Goal: Task Accomplishment & Management: Manage account settings

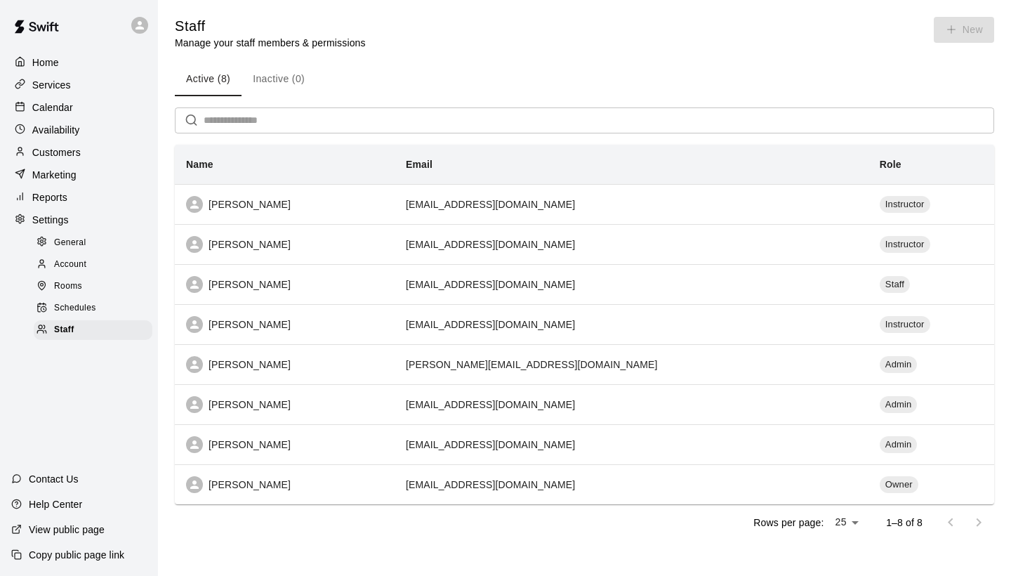
click at [56, 78] on p "Services" at bounding box center [51, 85] width 39 height 14
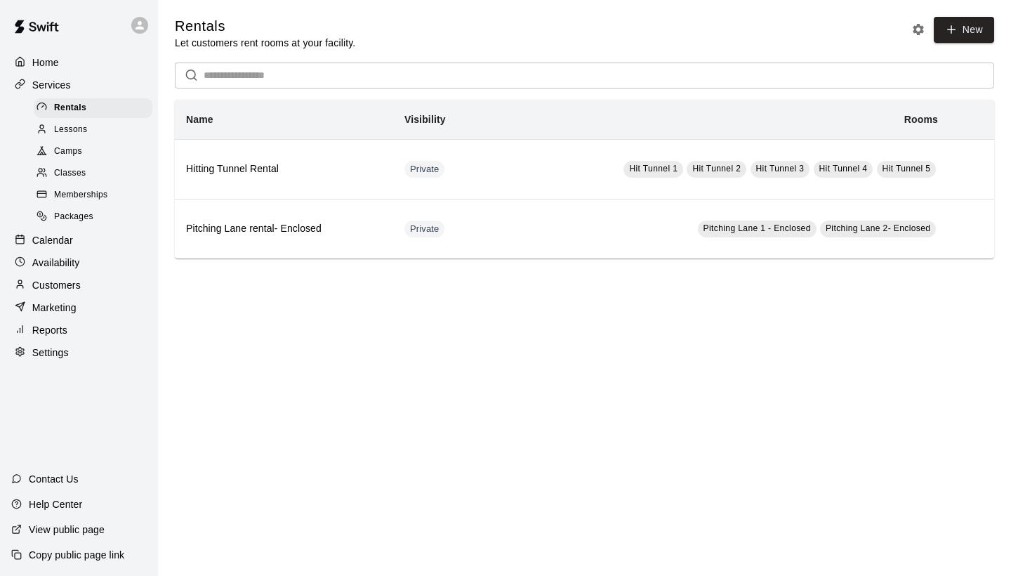
click at [77, 142] on div "Camps" at bounding box center [93, 152] width 119 height 20
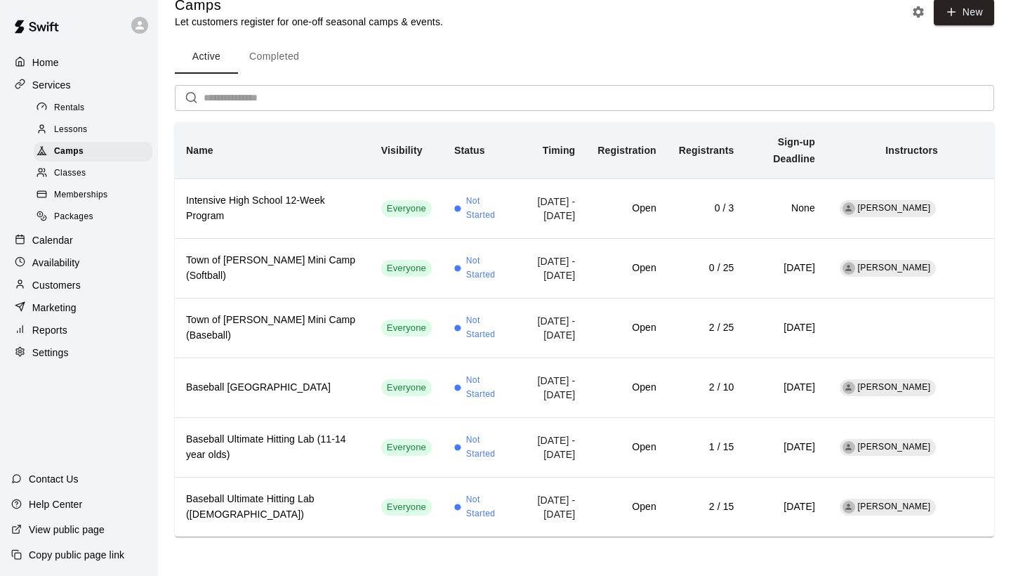
scroll to position [59, 0]
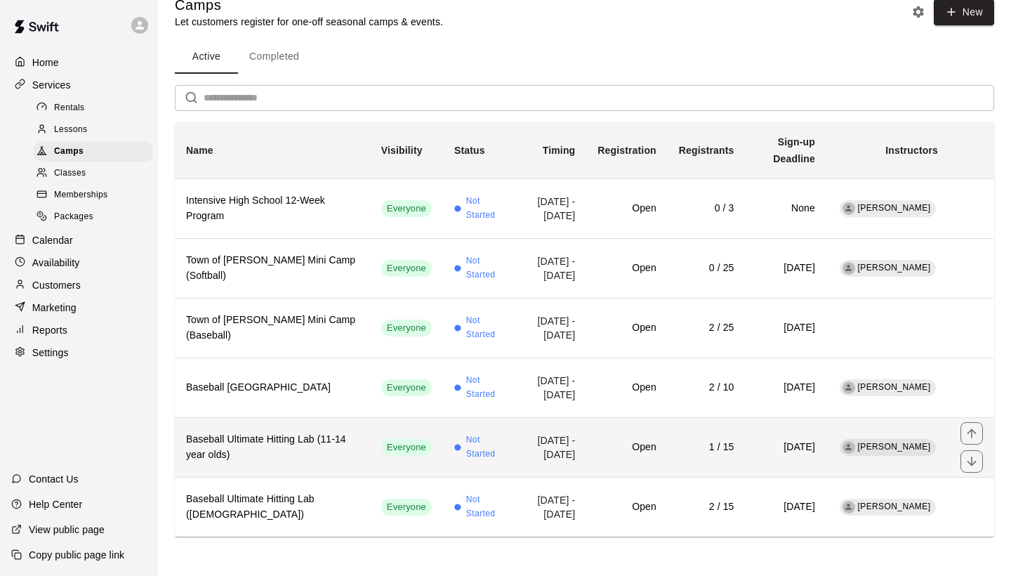
click at [276, 432] on h6 "Baseball Ultimate Hitting Lab (11-14 year olds)" at bounding box center [272, 447] width 173 height 31
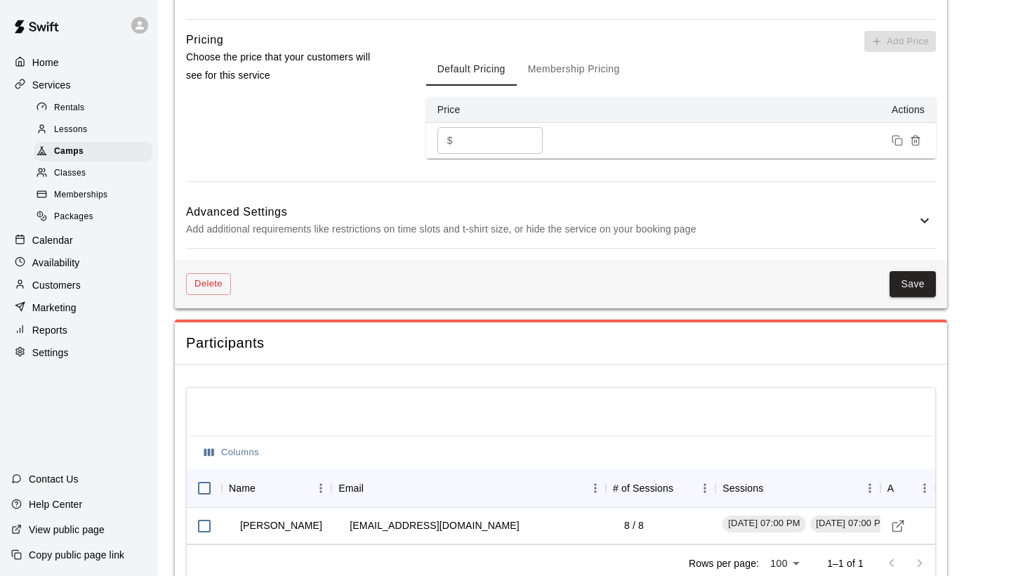
scroll to position [1058, 0]
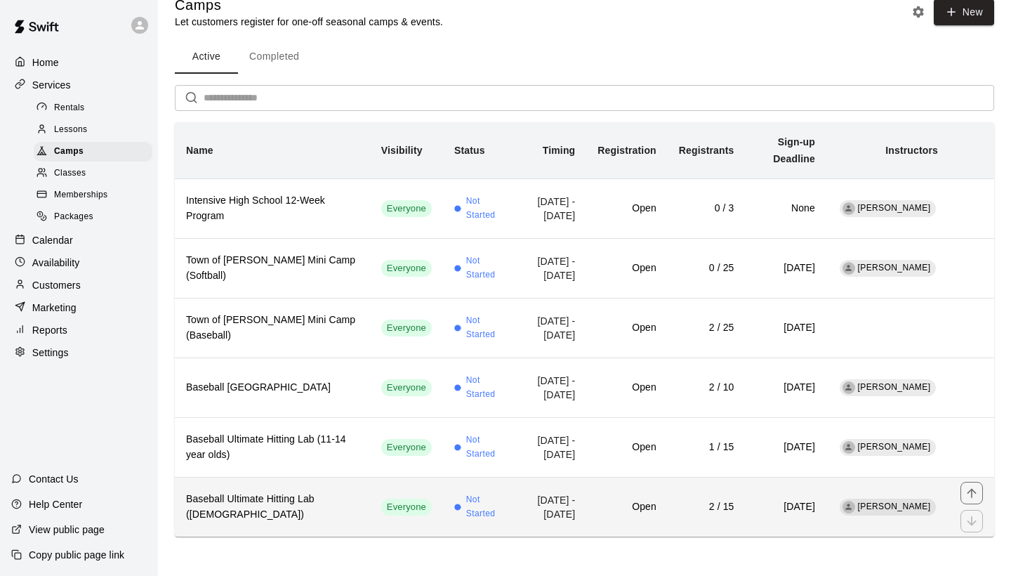
scroll to position [59, 0]
click at [281, 511] on h6 "Baseball Ultimate Hitting Lab ([DEMOGRAPHIC_DATA])" at bounding box center [272, 506] width 173 height 31
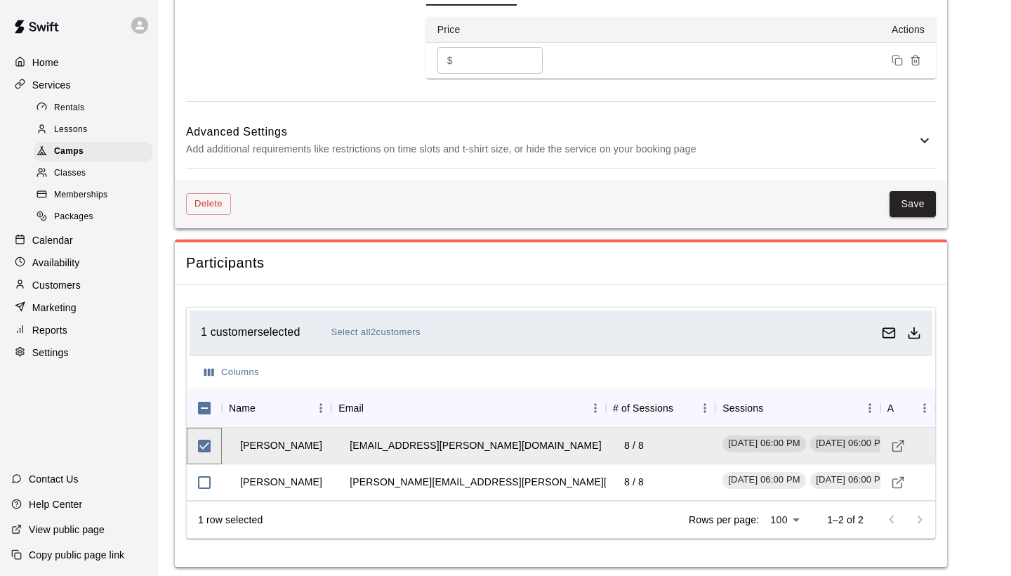
scroll to position [1130, 0]
click at [894, 439] on icon "Visit customer profile" at bounding box center [898, 446] width 14 height 14
click at [920, 508] on div at bounding box center [906, 519] width 56 height 28
click at [894, 512] on div at bounding box center [906, 519] width 56 height 28
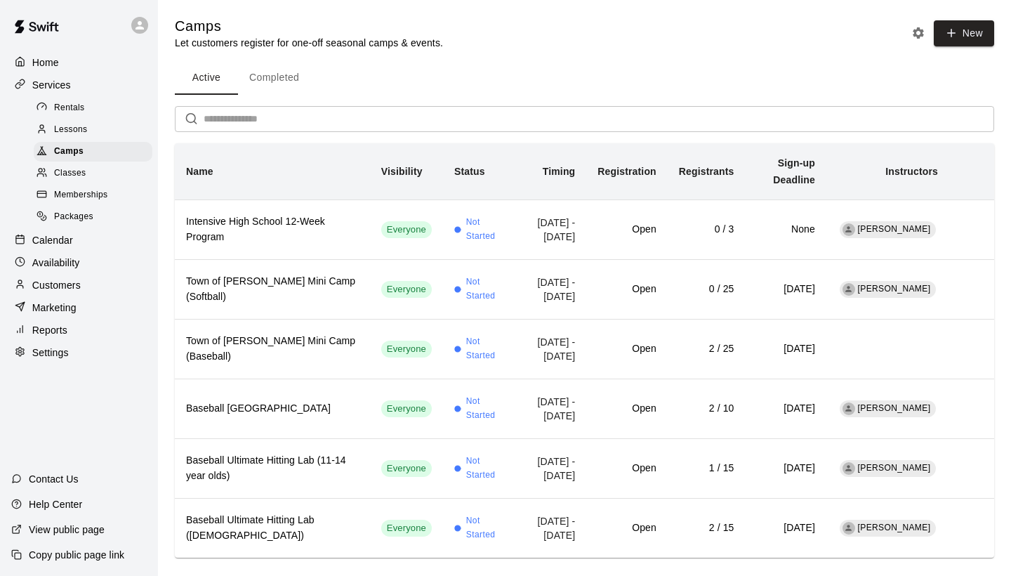
click at [74, 284] on p "Customers" at bounding box center [56, 285] width 48 height 14
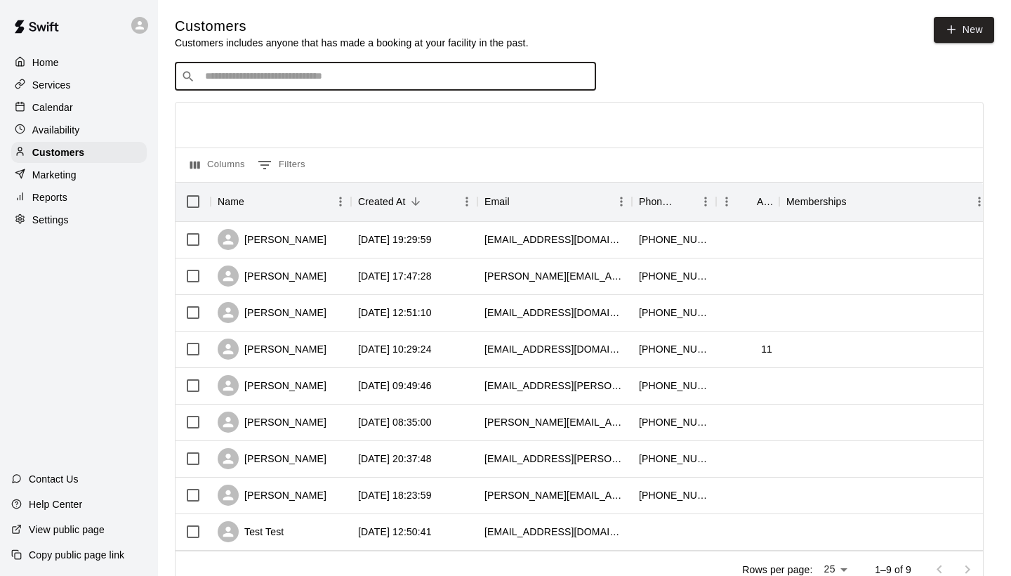
click at [279, 80] on input "Search customers by name or email" at bounding box center [395, 77] width 389 height 14
type input "****"
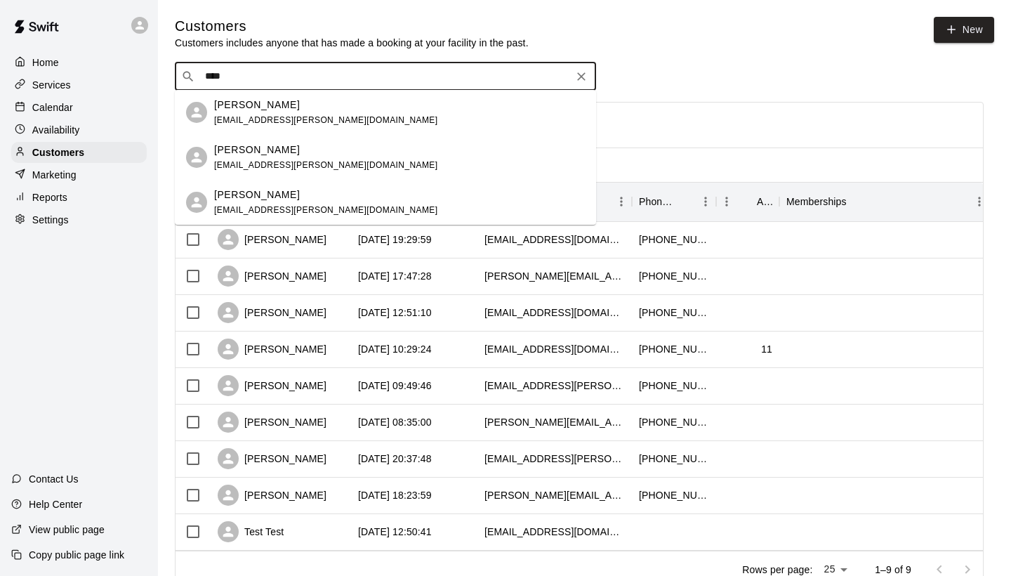
click at [332, 119] on div "[PERSON_NAME] [PERSON_NAME][EMAIL_ADDRESS][PERSON_NAME][DOMAIN_NAME]" at bounding box center [399, 113] width 371 height 30
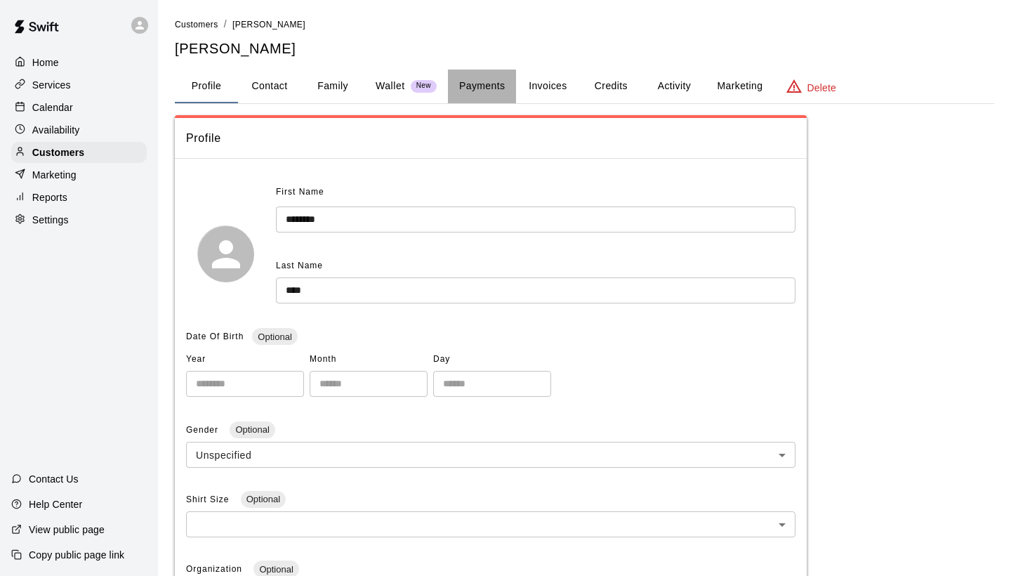
click at [471, 84] on button "Payments" at bounding box center [482, 87] width 68 height 34
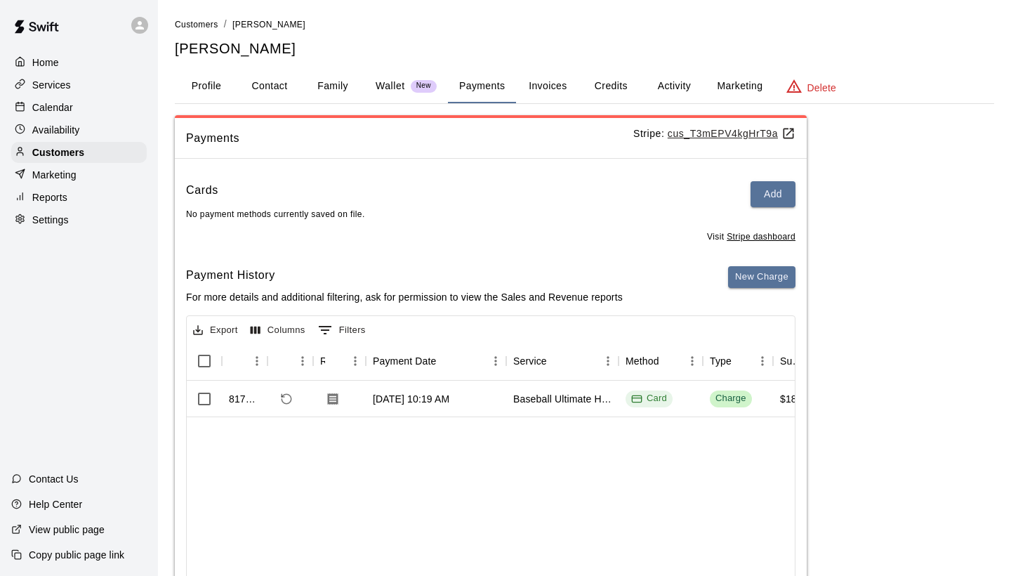
click at [673, 77] on button "Activity" at bounding box center [673, 87] width 63 height 34
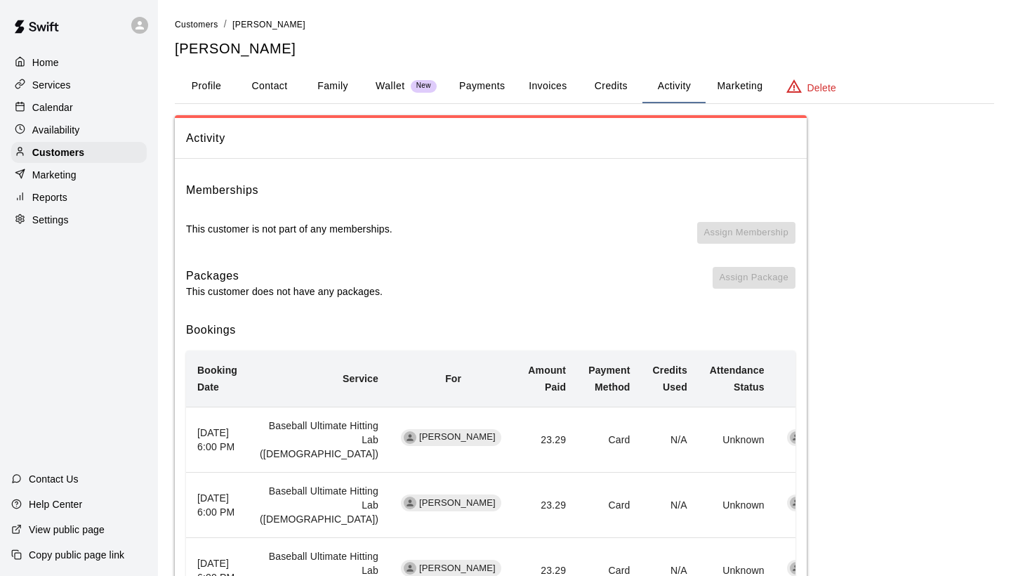
scroll to position [29, 0]
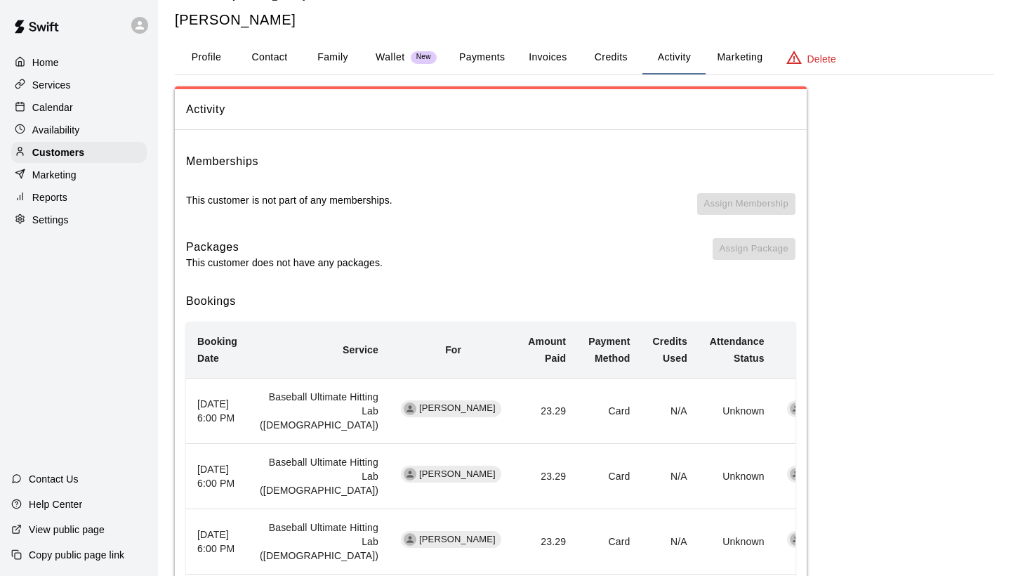
click at [205, 443] on th "[DATE] 6:00 PM" at bounding box center [217, 410] width 62 height 65
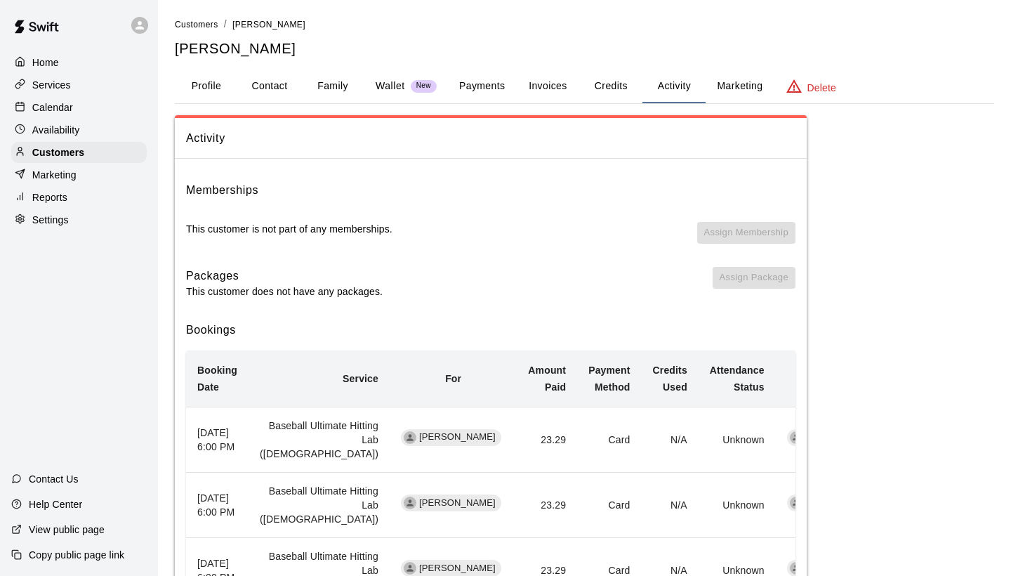
scroll to position [0, 0]
click at [404, 86] on p "Wallet" at bounding box center [390, 86] width 29 height 15
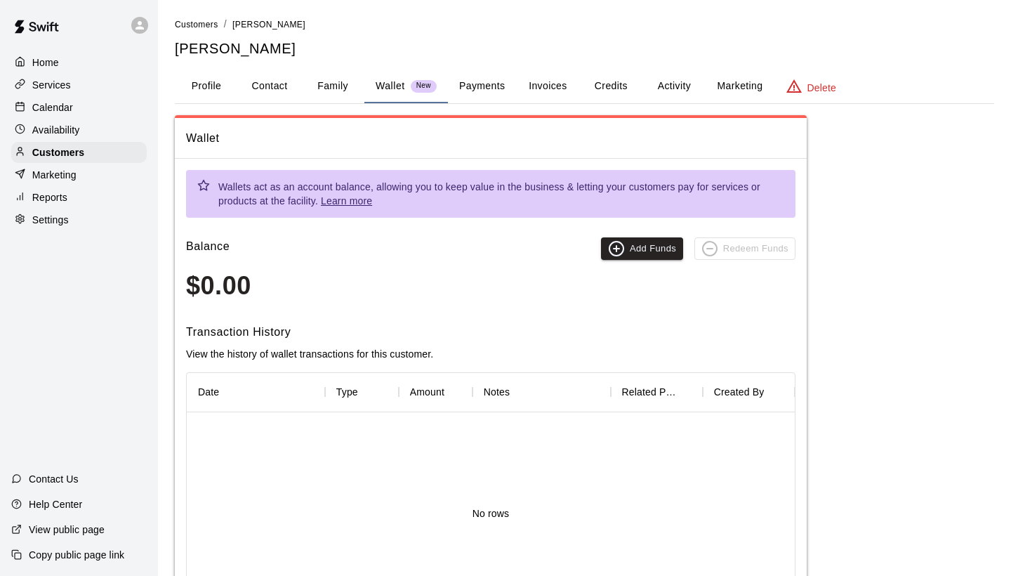
click at [542, 84] on button "Invoices" at bounding box center [547, 87] width 63 height 34
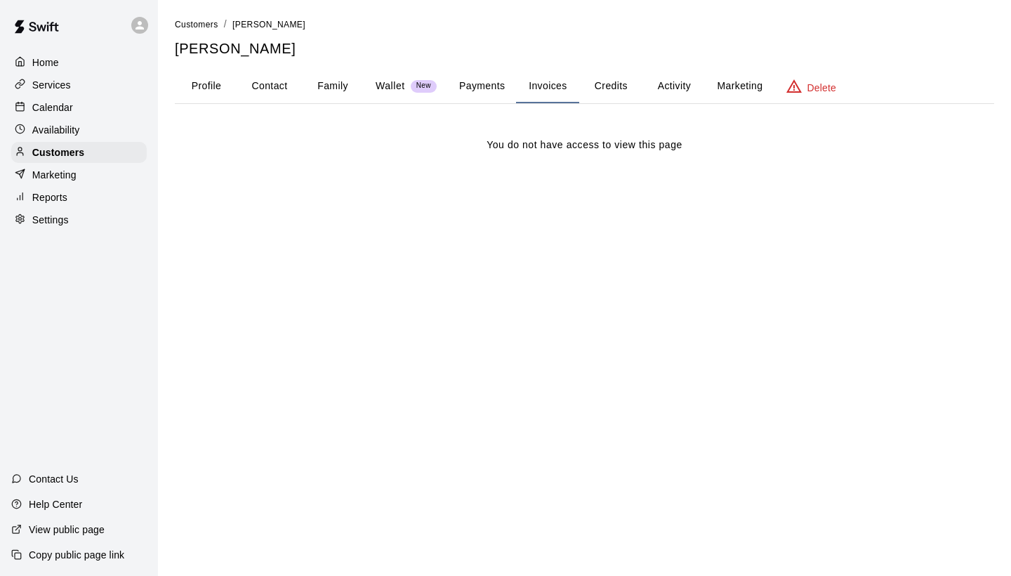
click at [611, 86] on button "Credits" at bounding box center [610, 87] width 63 height 34
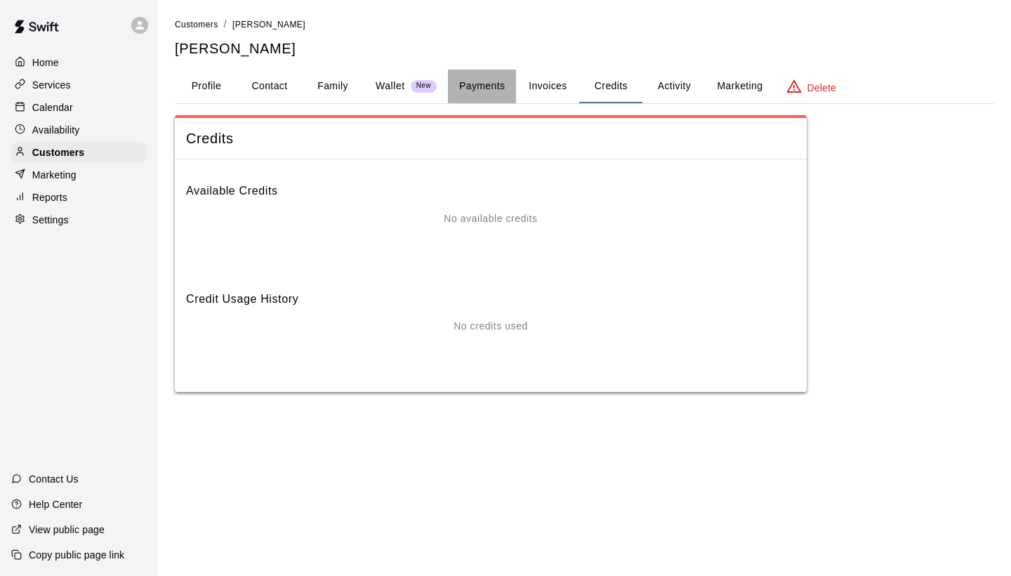
click at [501, 87] on button "Payments" at bounding box center [482, 87] width 68 height 34
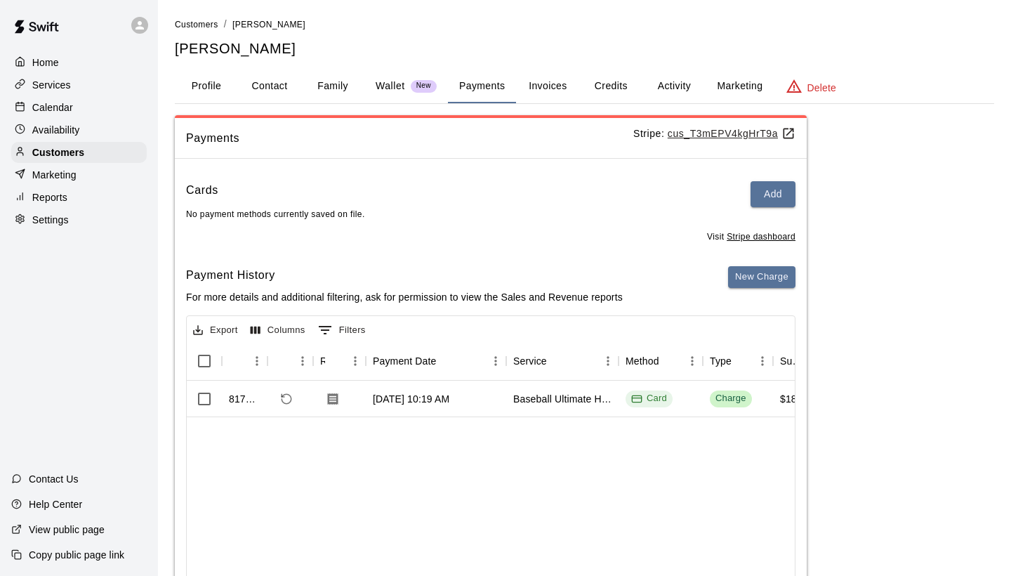
click at [64, 88] on p "Services" at bounding box center [51, 85] width 39 height 14
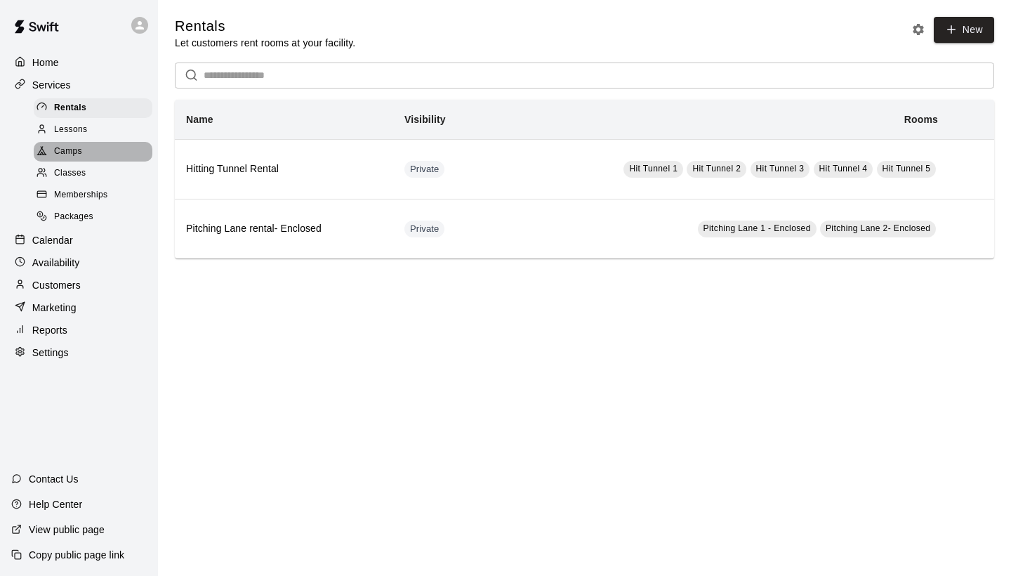
click at [76, 154] on span "Camps" at bounding box center [68, 152] width 28 height 14
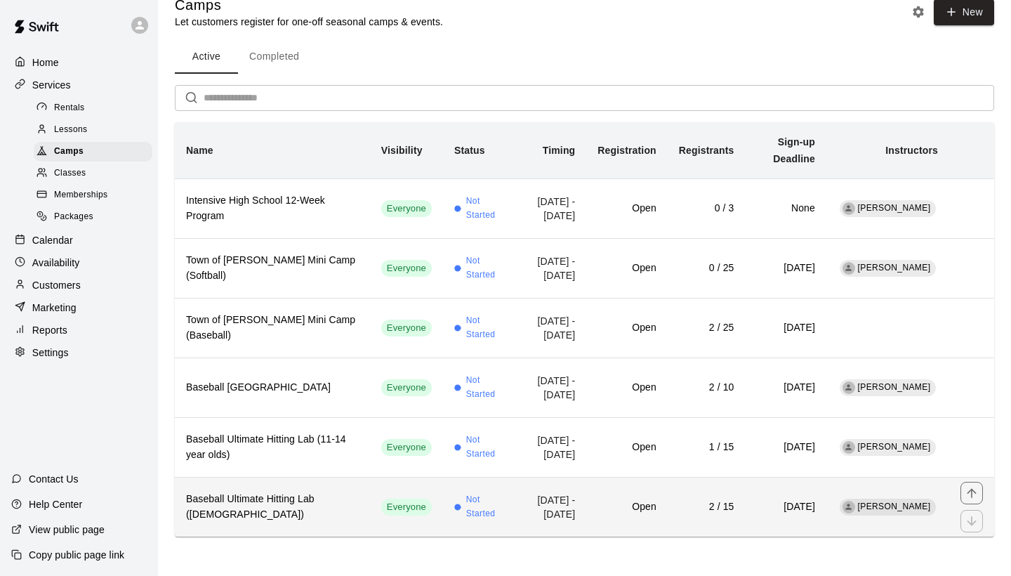
click at [300, 487] on th "Baseball Ultimate Hitting Lab ([DEMOGRAPHIC_DATA])" at bounding box center [272, 507] width 195 height 60
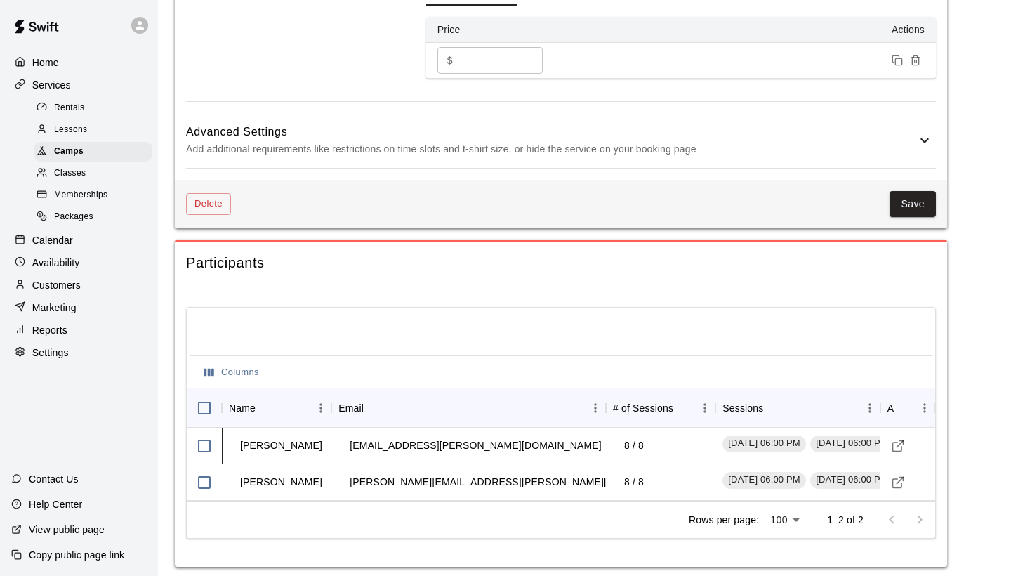
click at [262, 437] on td "[PERSON_NAME]" at bounding box center [281, 445] width 105 height 37
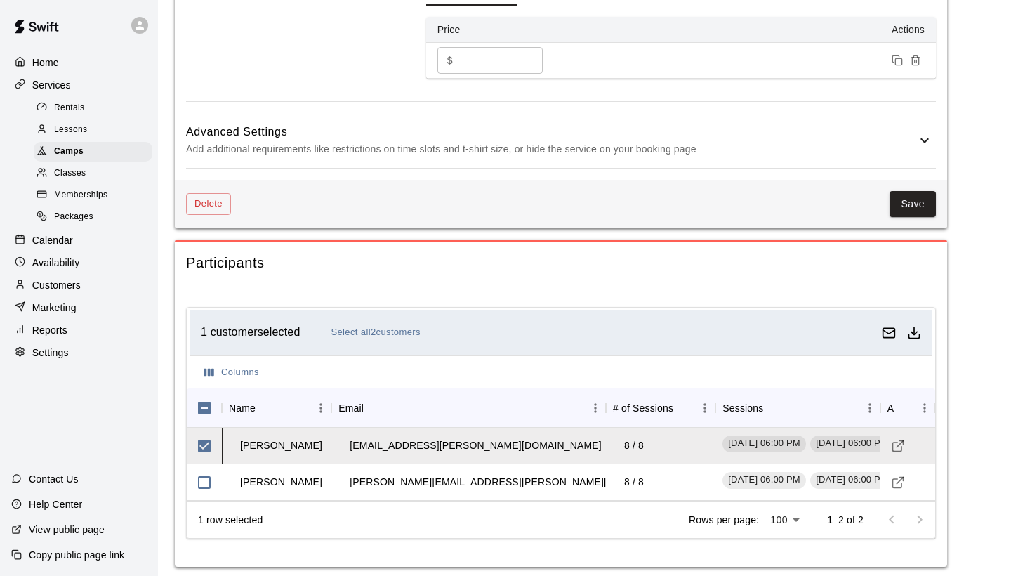
click at [267, 439] on td "[PERSON_NAME]" at bounding box center [281, 445] width 105 height 37
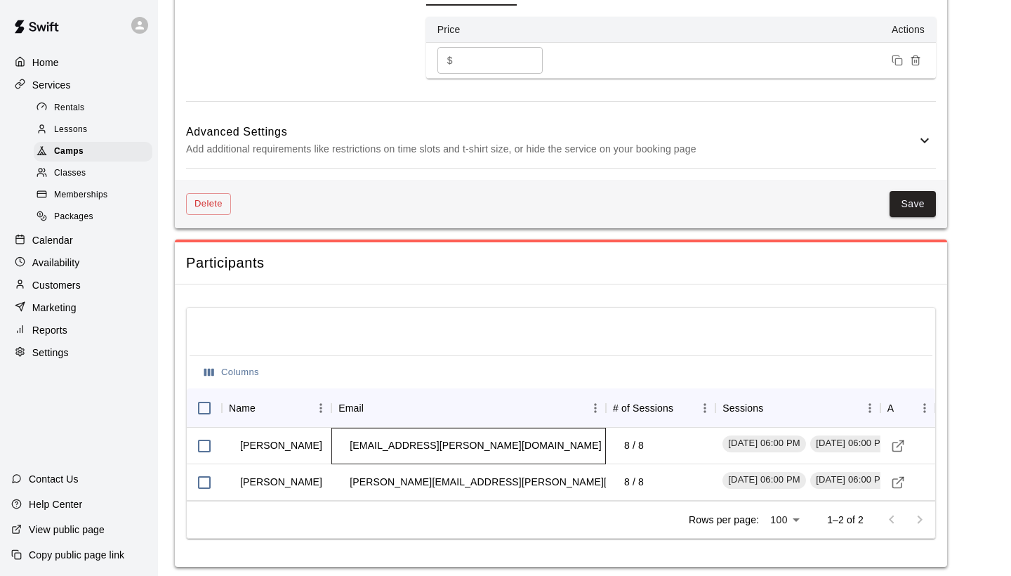
click at [552, 435] on div "[EMAIL_ADDRESS][PERSON_NAME][DOMAIN_NAME]" at bounding box center [468, 446] width 275 height 37
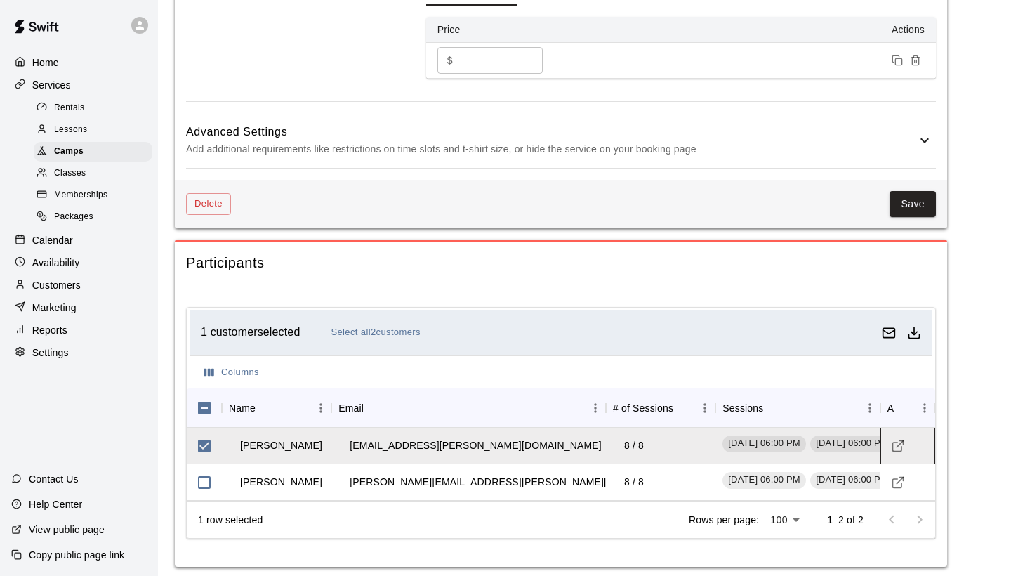
click at [906, 435] on button "Visit customer profile" at bounding box center [897, 445] width 21 height 21
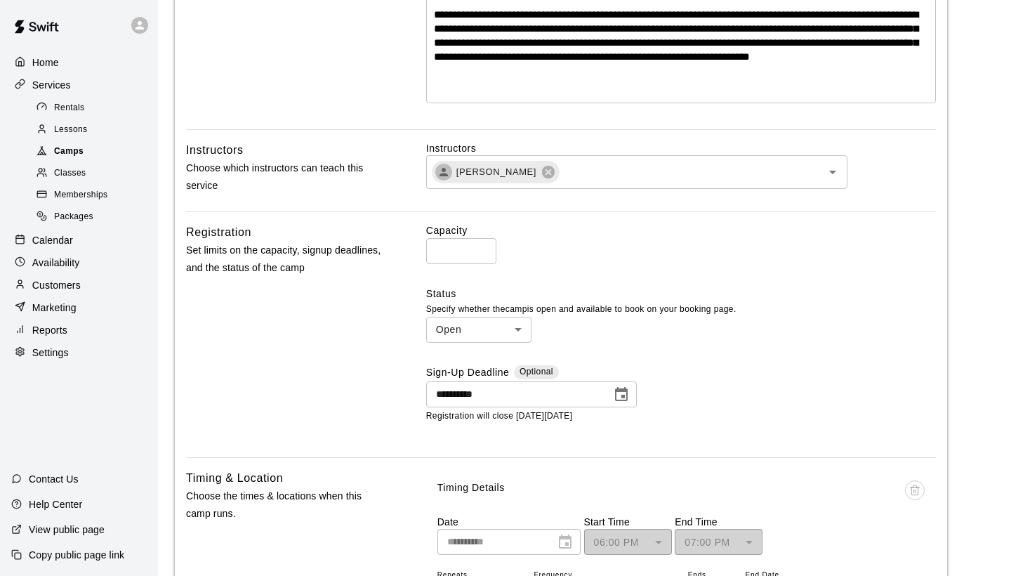
scroll to position [273, 0]
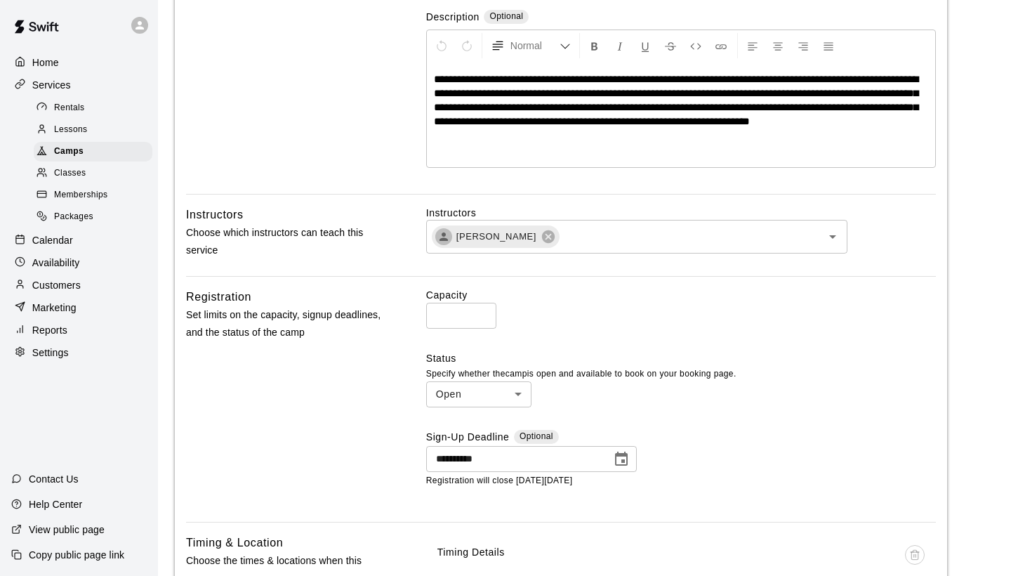
click at [66, 236] on p "Calendar" at bounding box center [52, 240] width 41 height 14
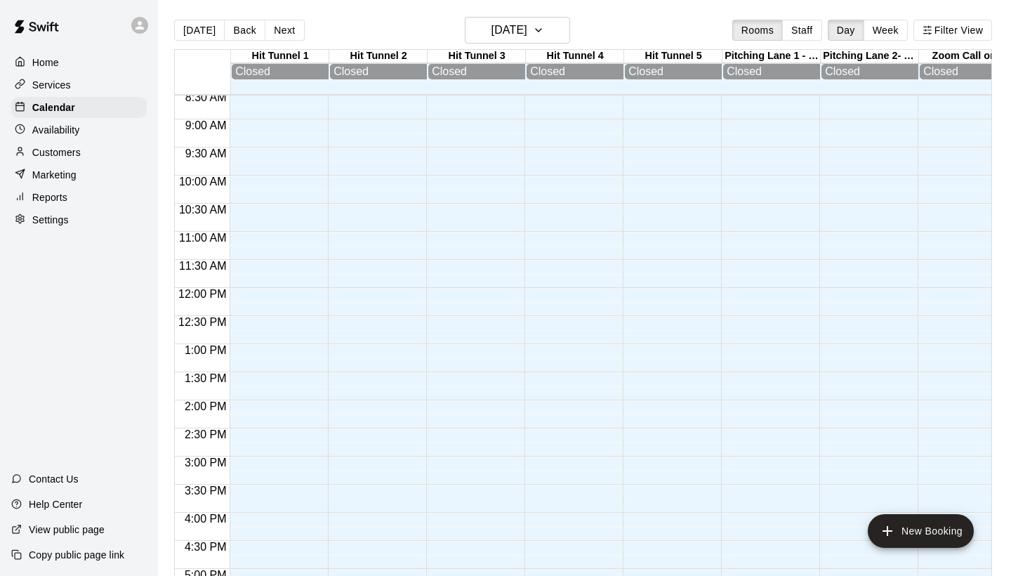
scroll to position [454, 0]
click at [536, 41] on button "[DATE]" at bounding box center [517, 30] width 105 height 27
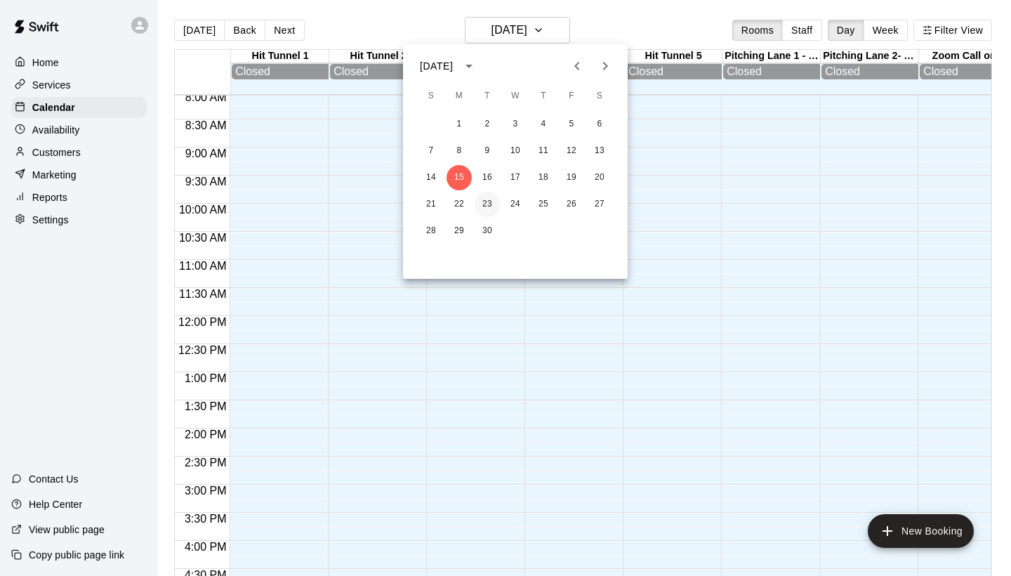
click at [480, 201] on button "23" at bounding box center [487, 204] width 25 height 25
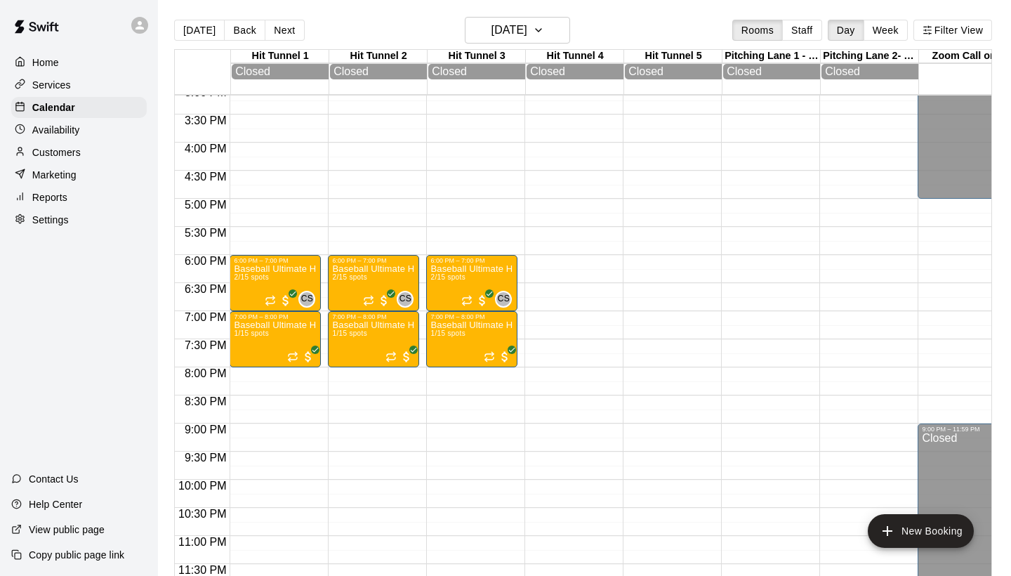
scroll to position [852, 0]
click at [256, 275] on span "2/15 spots" at bounding box center [251, 277] width 34 height 8
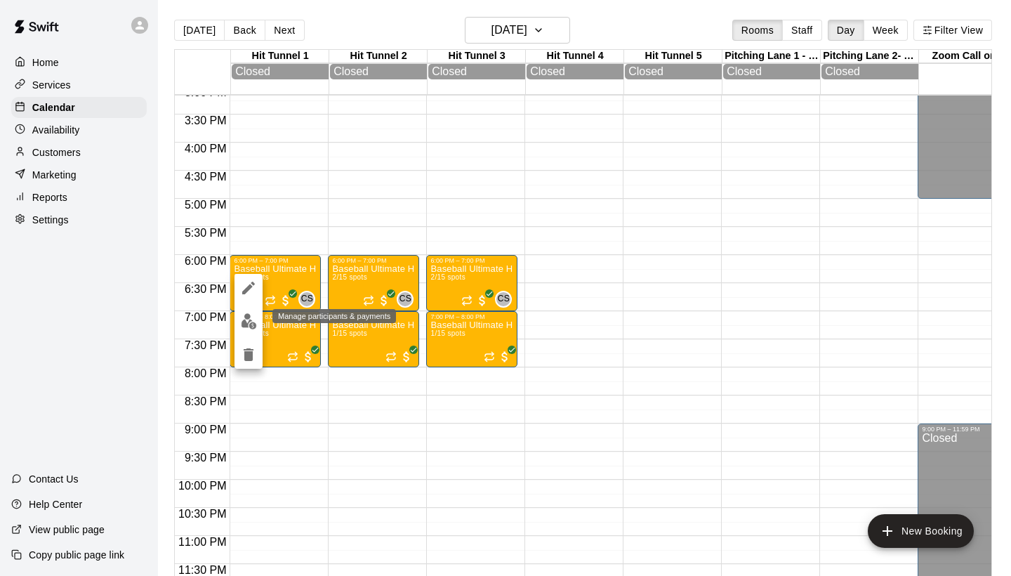
click at [251, 322] on img "edit" at bounding box center [249, 321] width 16 height 16
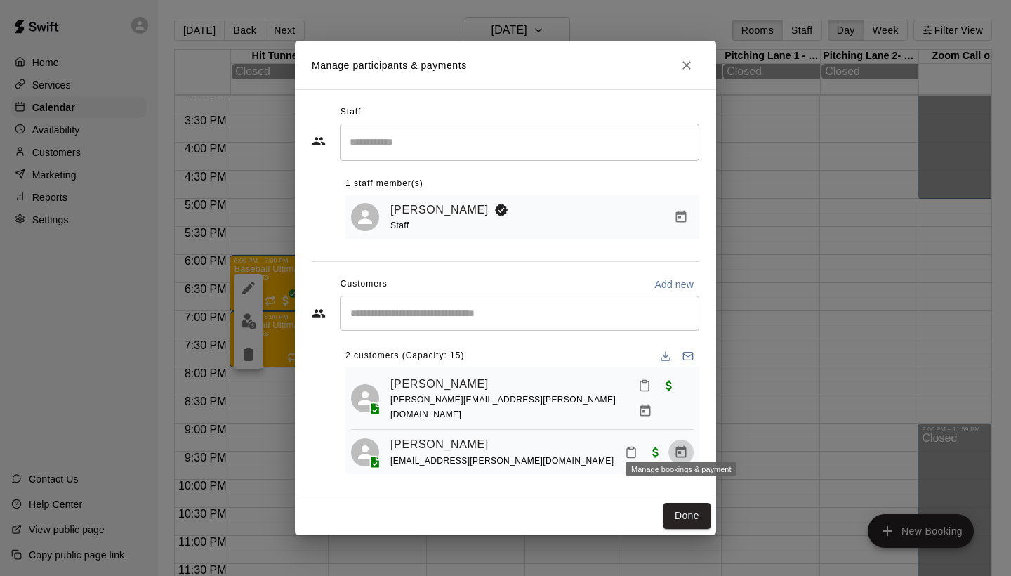
click at [685, 445] on icon "Manage bookings & payment" at bounding box center [681, 452] width 14 height 14
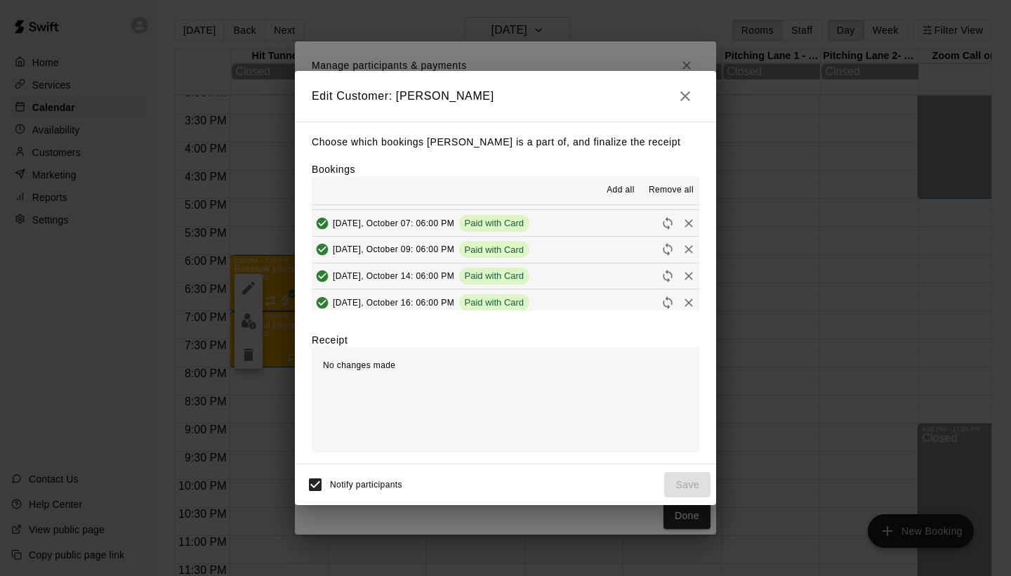
scroll to position [100, 0]
click at [675, 190] on span "Remove all" at bounding box center [671, 190] width 45 height 14
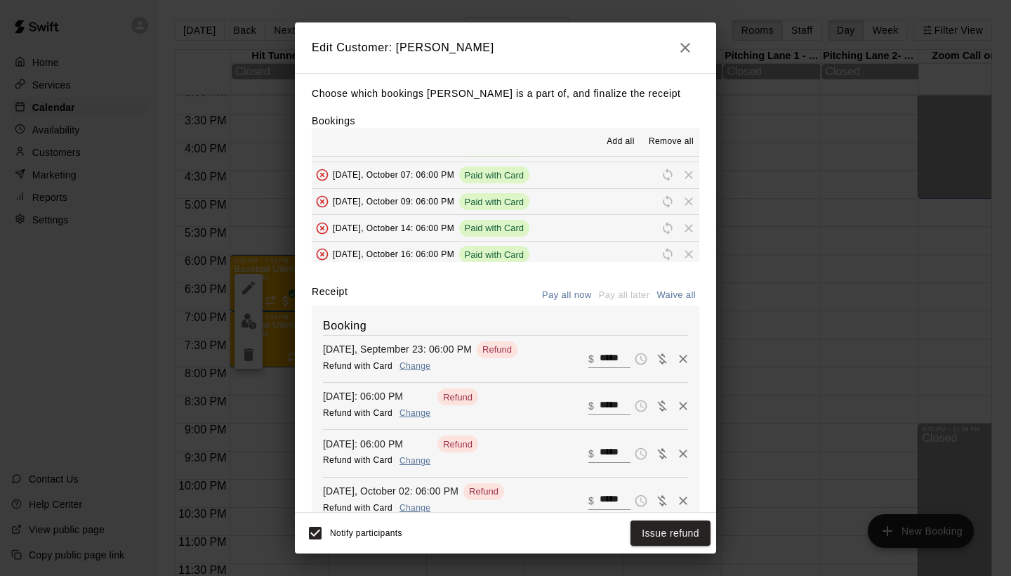
scroll to position [0, 0]
click at [696, 45] on button "button" at bounding box center [685, 48] width 28 height 28
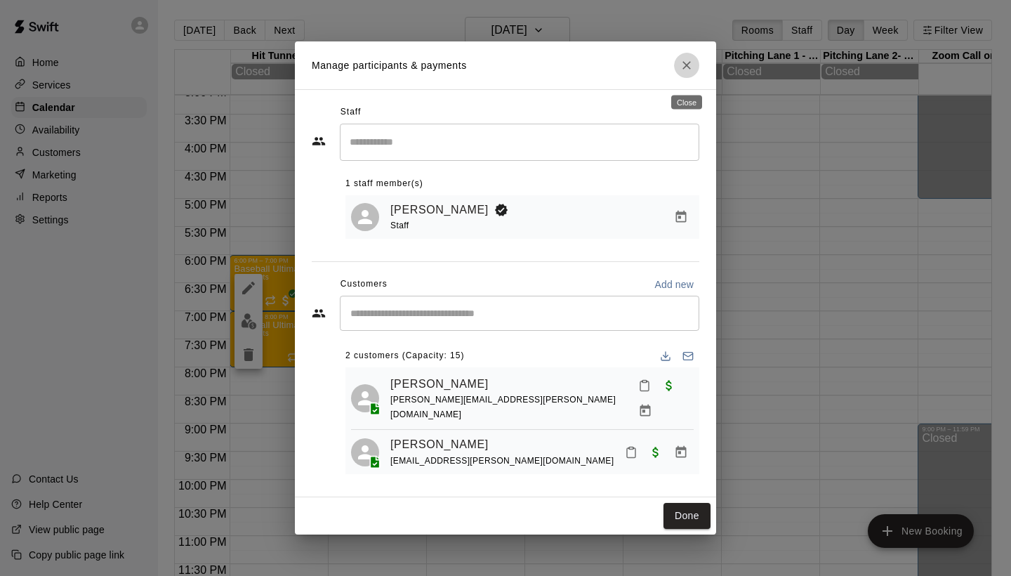
click at [682, 78] on button "Close" at bounding box center [686, 65] width 25 height 25
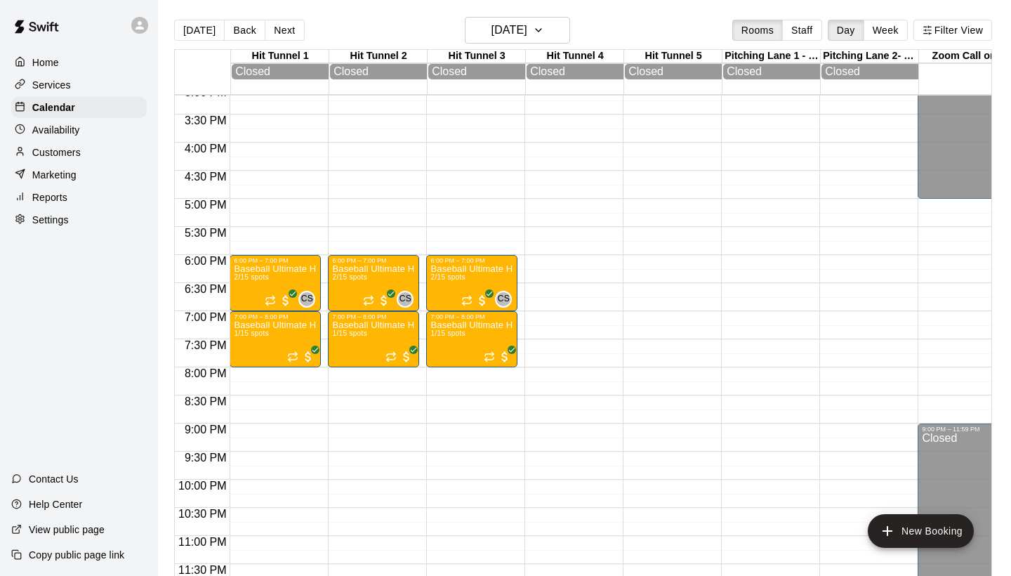
click at [79, 147] on p "Customers" at bounding box center [56, 152] width 48 height 14
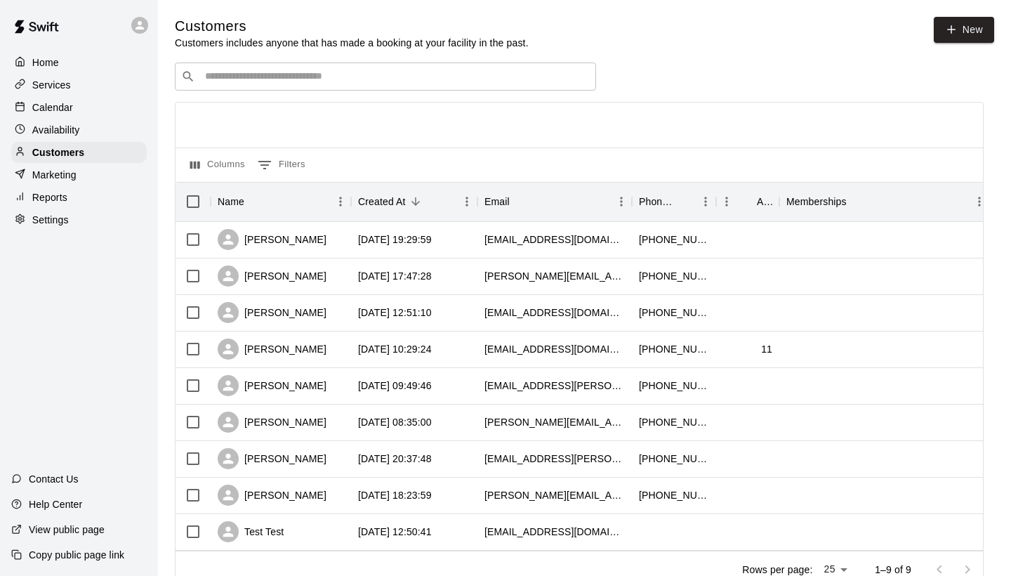
click at [244, 70] on input "Search customers by name or email" at bounding box center [395, 77] width 389 height 14
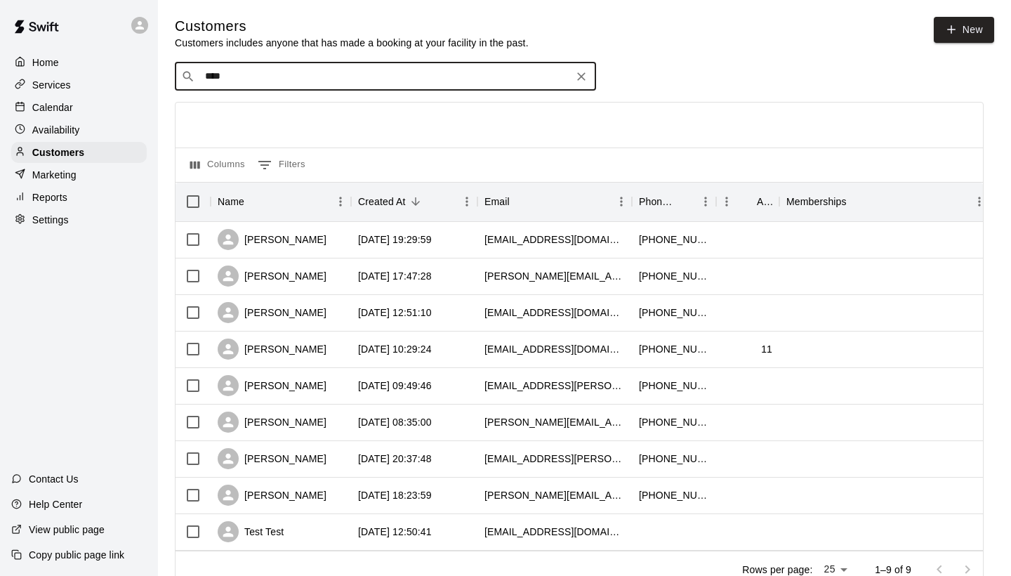
type input "****"
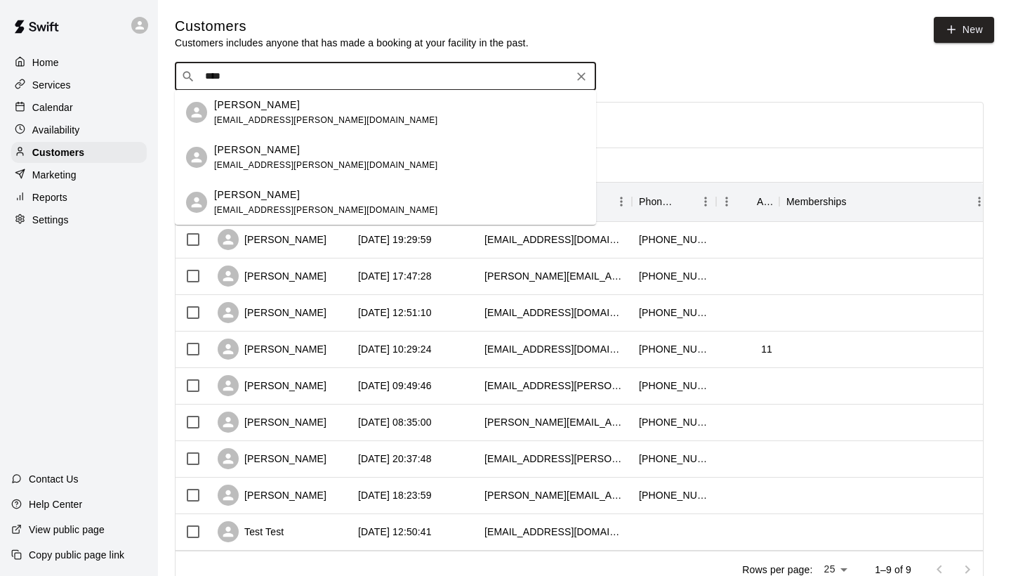
drag, startPoint x: 385, startPoint y: 102, endPoint x: 357, endPoint y: 100, distance: 28.8
click at [357, 100] on div "[PERSON_NAME] [PERSON_NAME][EMAIL_ADDRESS][PERSON_NAME][DOMAIN_NAME]" at bounding box center [399, 113] width 371 height 30
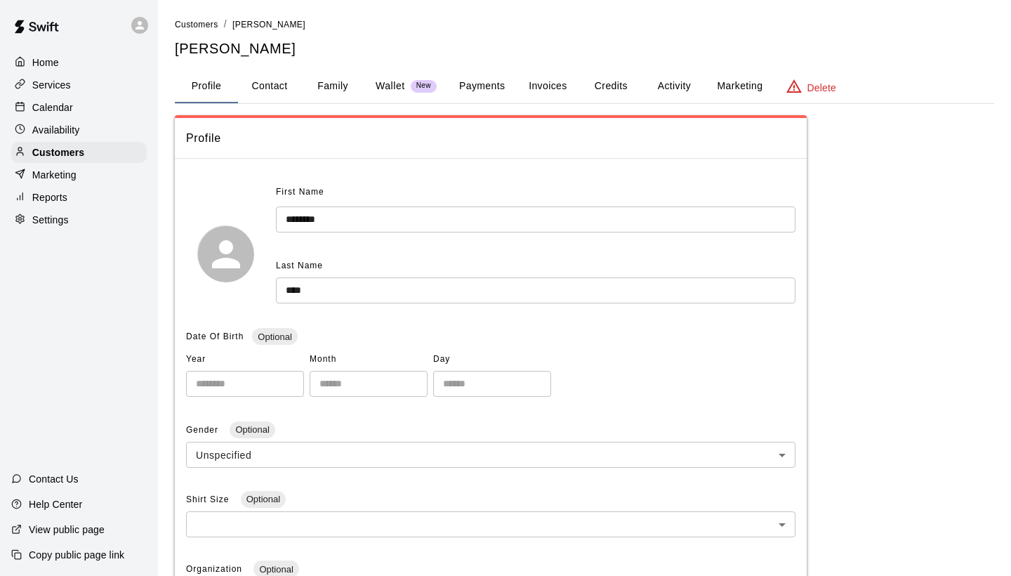
click at [500, 87] on button "Payments" at bounding box center [482, 87] width 68 height 34
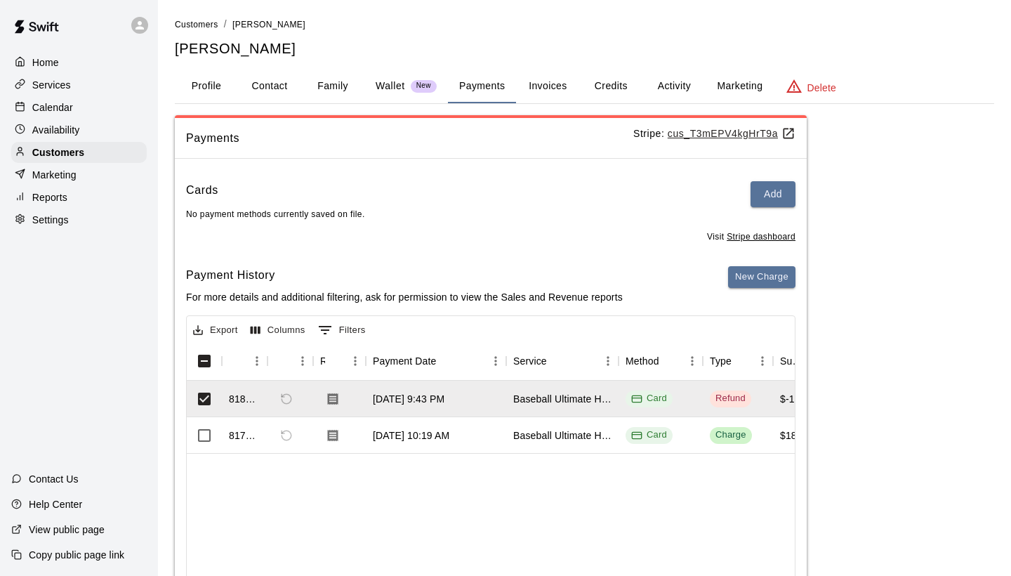
click at [59, 107] on p "Calendar" at bounding box center [52, 107] width 41 height 14
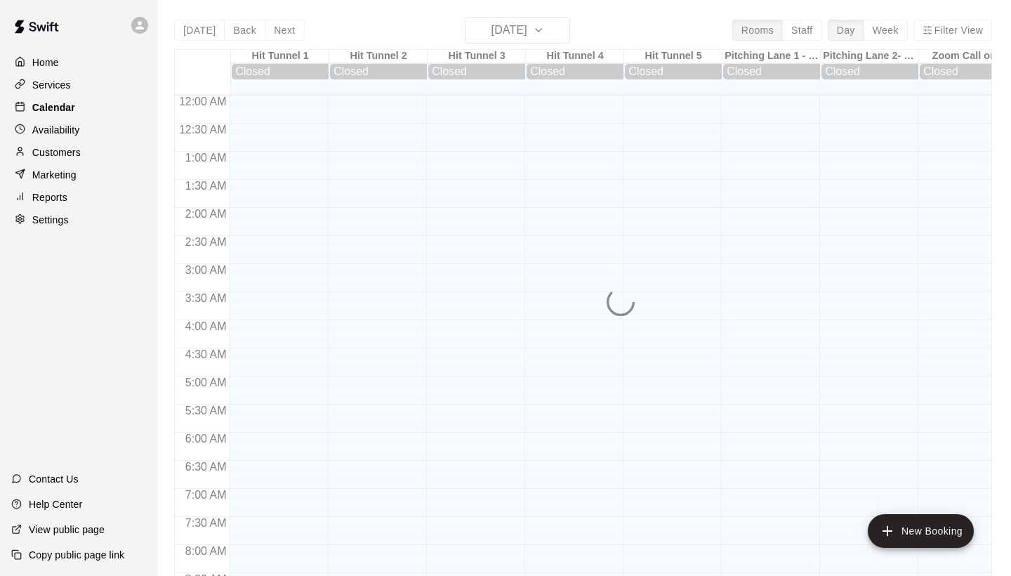
scroll to position [808, 0]
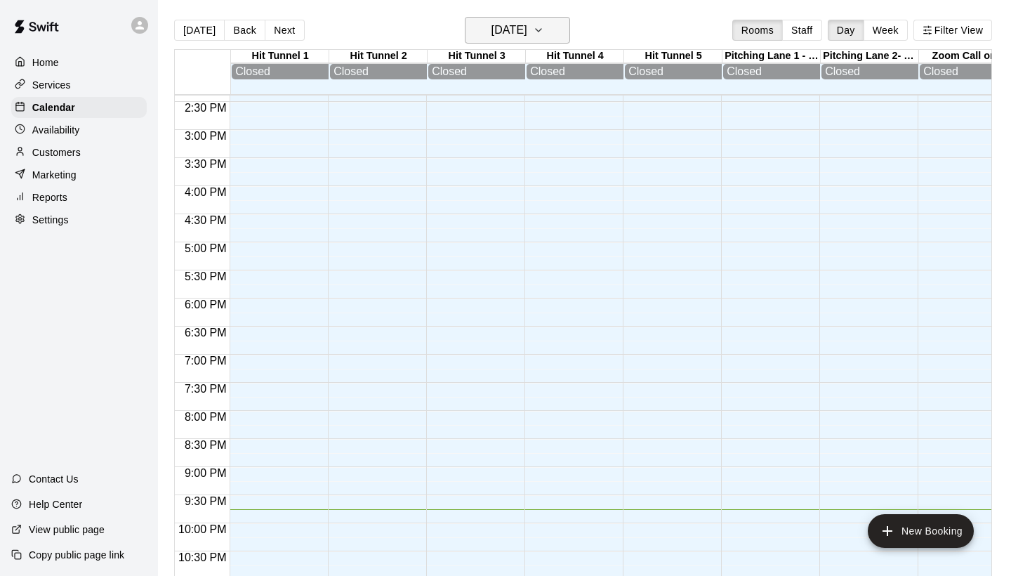
click at [495, 32] on h6 "[DATE]" at bounding box center [509, 30] width 36 height 20
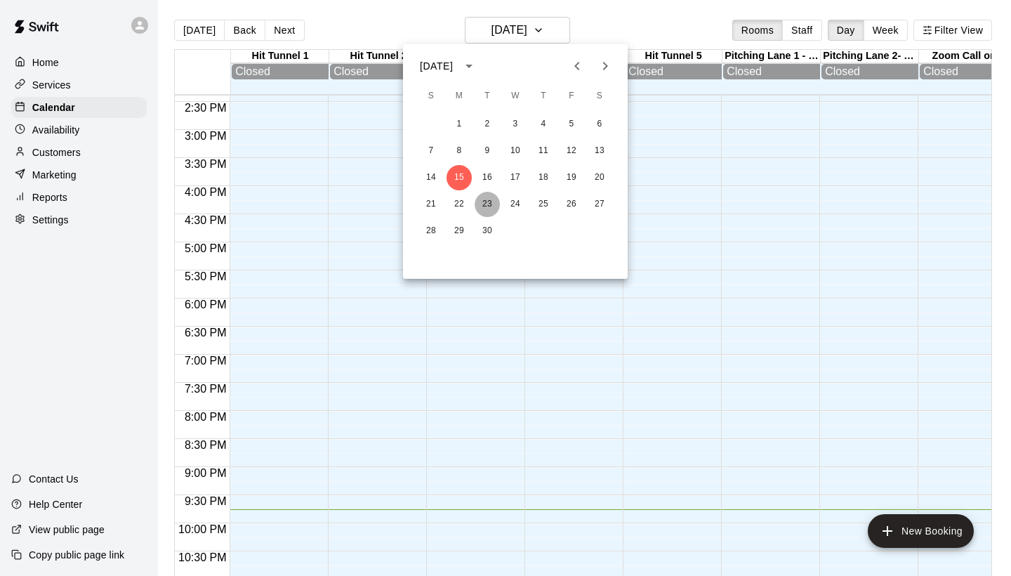
click at [484, 198] on button "23" at bounding box center [487, 204] width 25 height 25
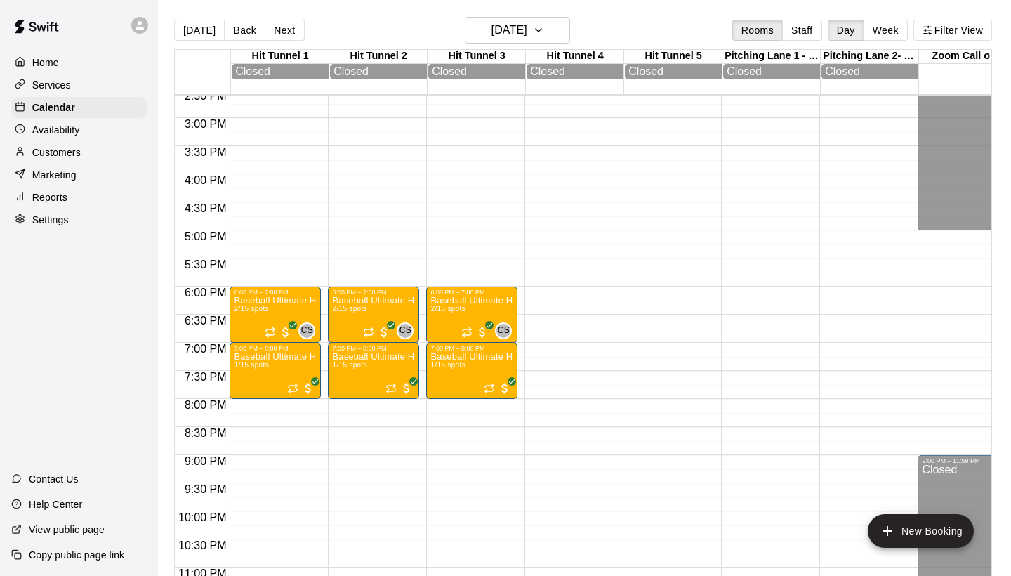
scroll to position [821, 0]
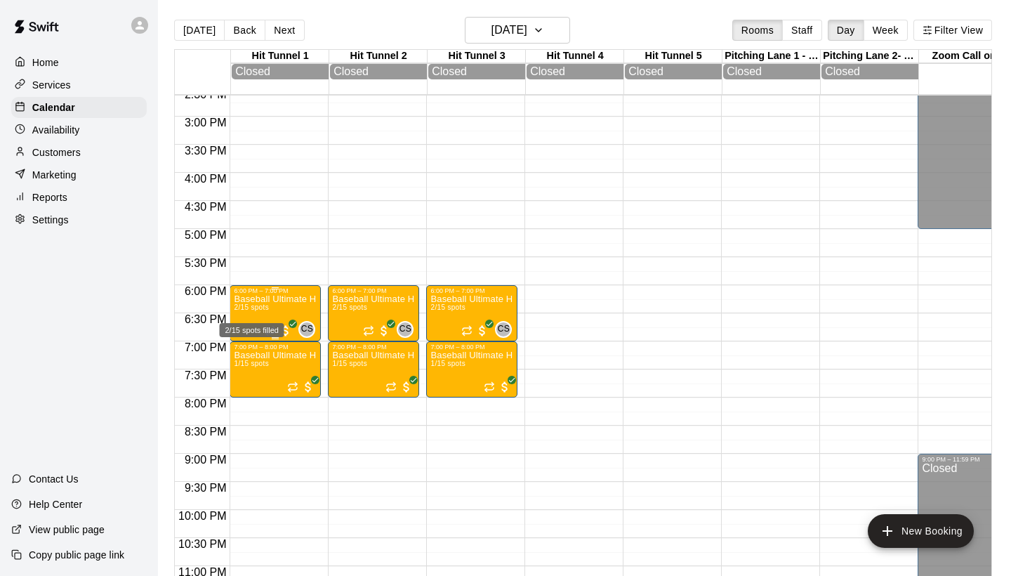
click at [256, 305] on span "2/15 spots" at bounding box center [251, 307] width 34 height 8
click at [244, 354] on img "edit" at bounding box center [249, 352] width 16 height 16
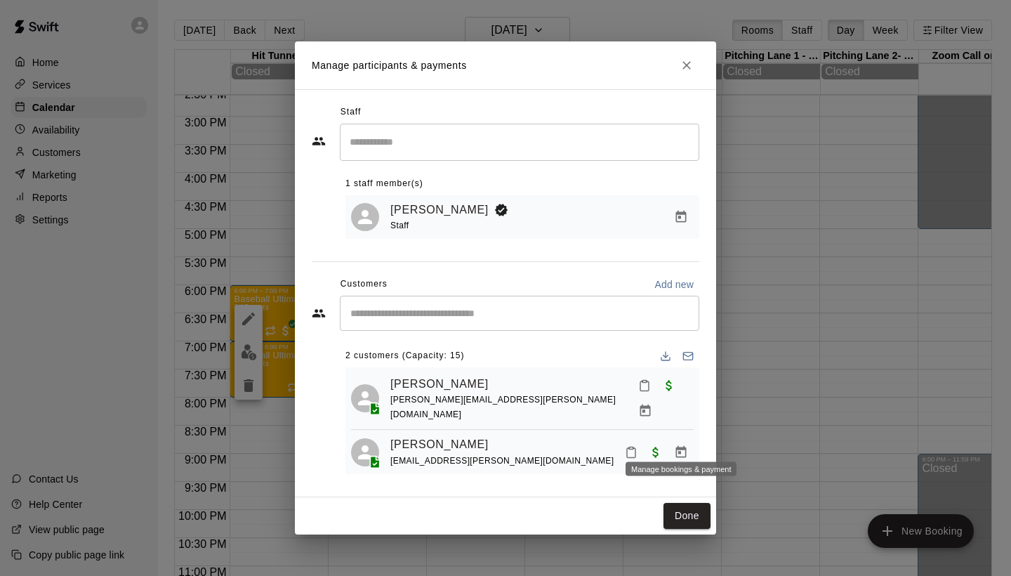
click at [680, 445] on icon "Manage bookings & payment" at bounding box center [681, 451] width 11 height 12
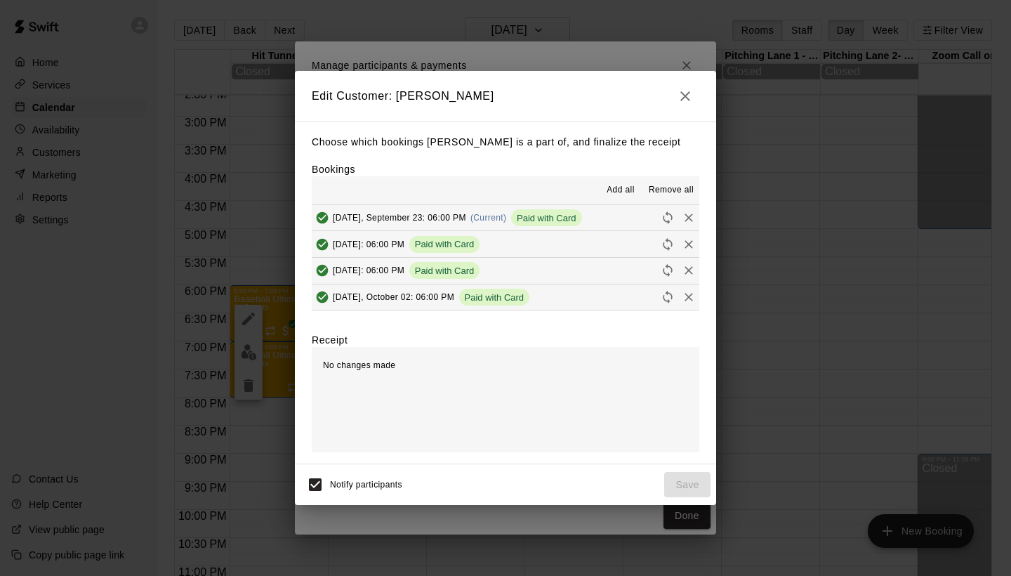
click at [666, 191] on span "Remove all" at bounding box center [671, 190] width 45 height 14
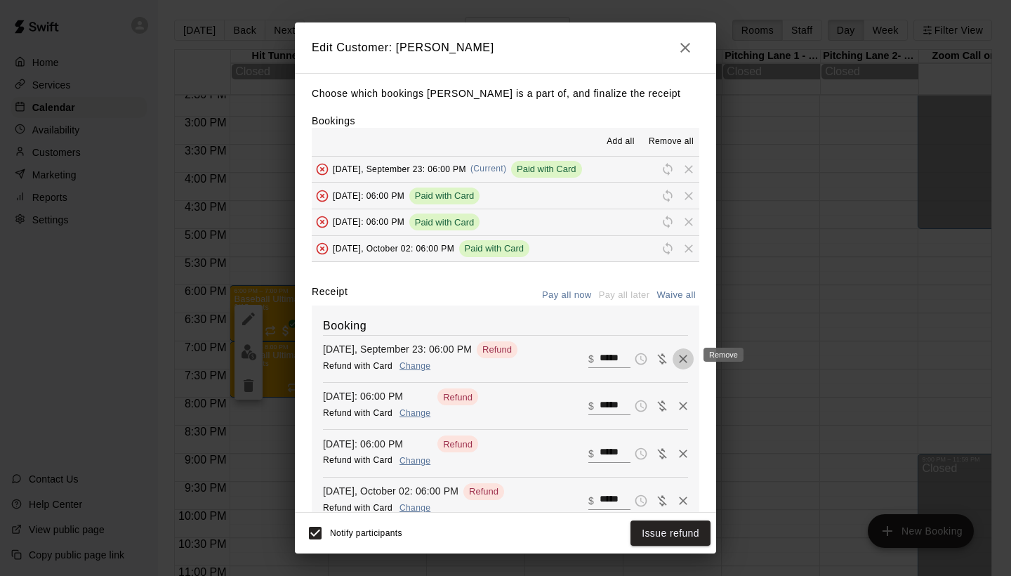
click at [683, 354] on icon "Remove" at bounding box center [683, 359] width 14 height 14
click at [685, 359] on icon "Remove" at bounding box center [683, 359] width 8 height 8
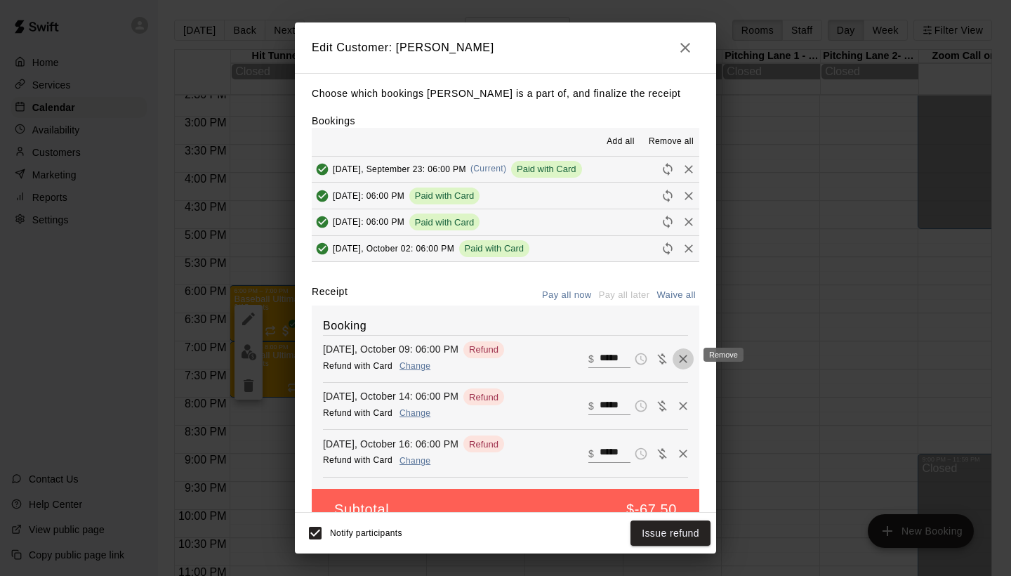
click at [685, 359] on icon "Remove" at bounding box center [683, 359] width 8 height 8
click at [685, 359] on button "Remove" at bounding box center [683, 358] width 21 height 21
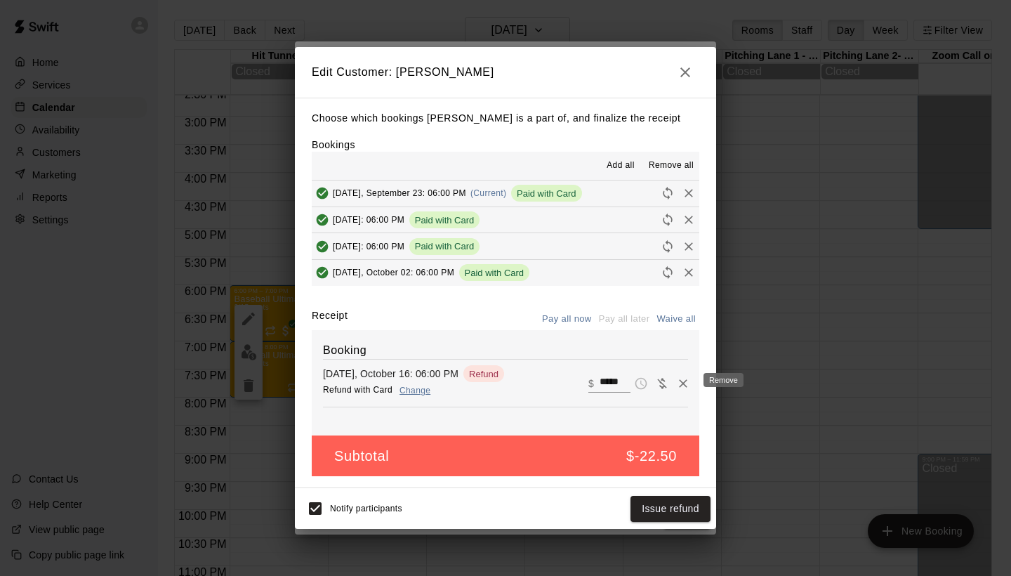
click at [685, 360] on div "Booking [DATE], October 16: 06:00 PM Refund with Card Change Refund ​ $ *****" at bounding box center [506, 382] width 388 height 105
click at [685, 376] on icon "Remove" at bounding box center [683, 383] width 14 height 14
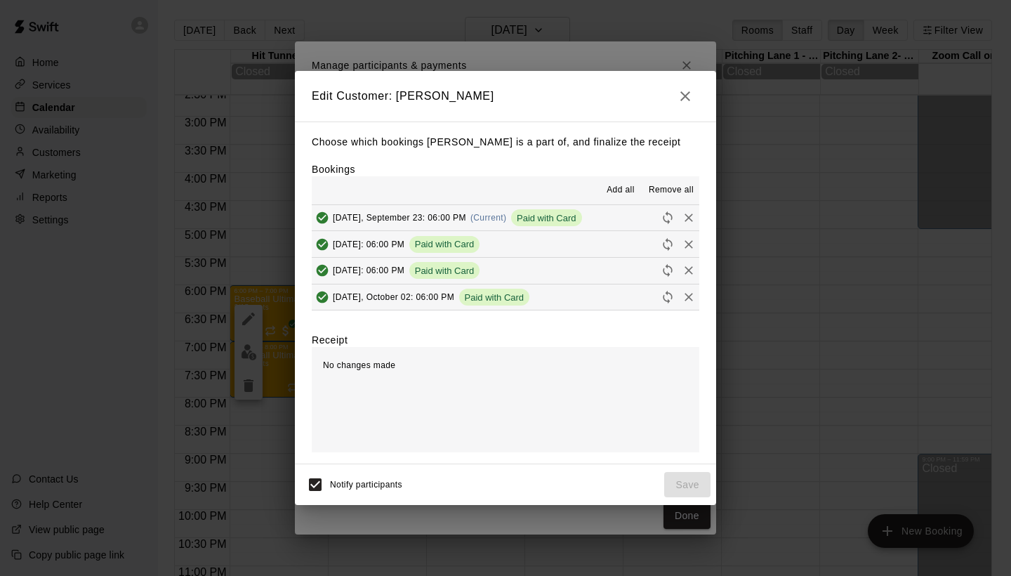
click at [658, 187] on span "Remove all" at bounding box center [671, 190] width 45 height 14
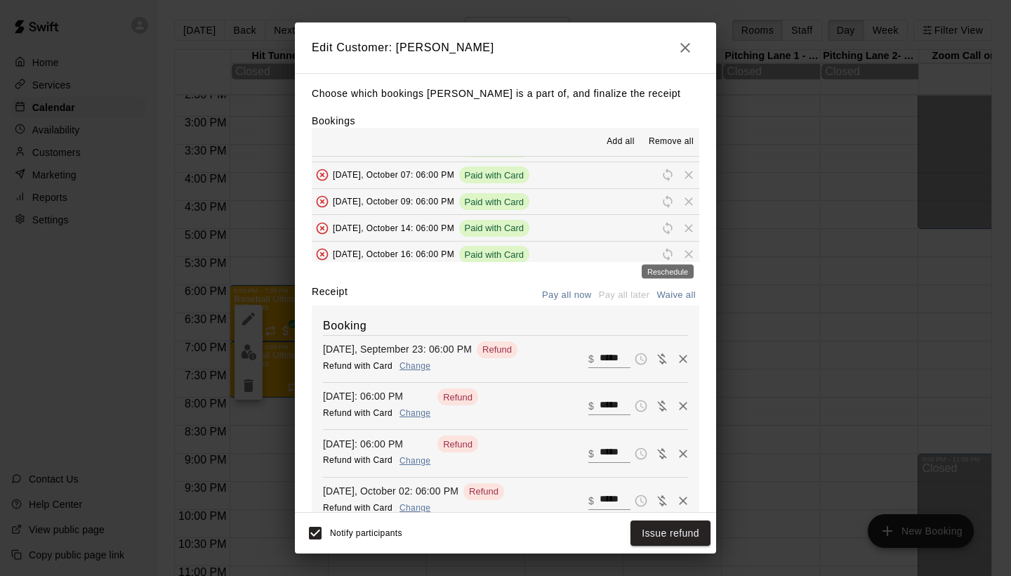
scroll to position [96, 0]
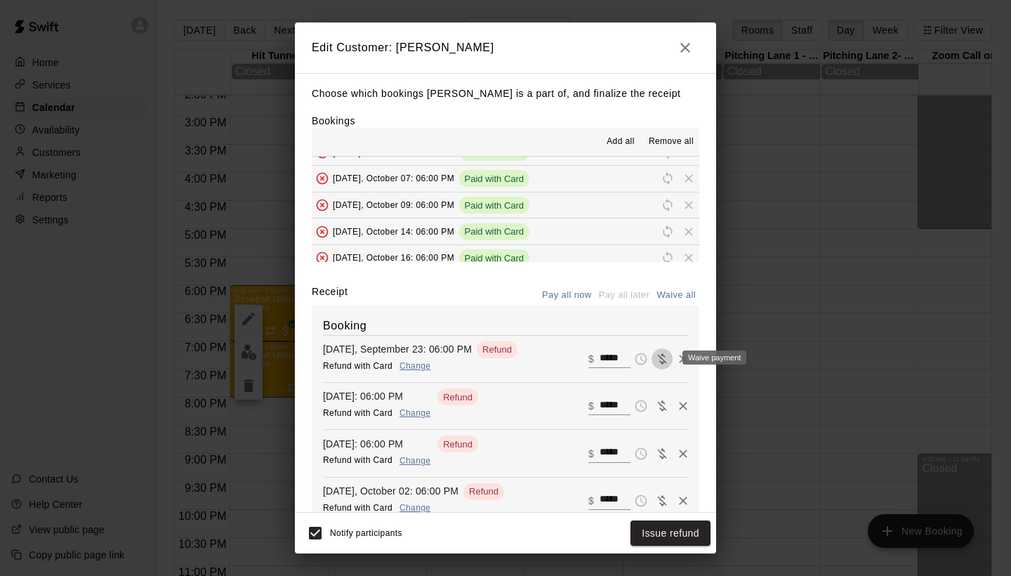
click at [657, 358] on icon "Waive payment" at bounding box center [662, 359] width 14 height 14
type input "*"
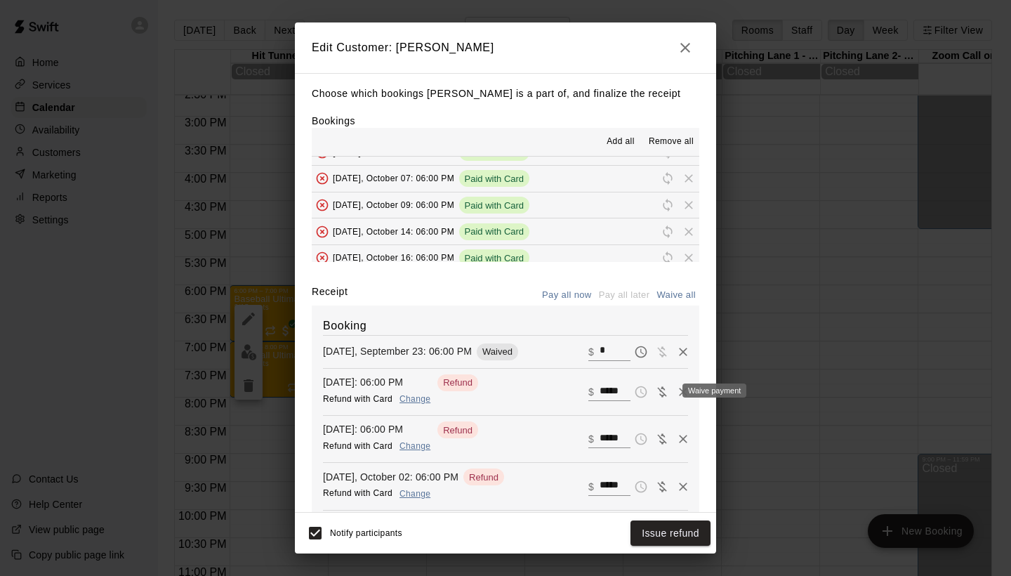
click at [663, 382] on button "Waive payment" at bounding box center [662, 391] width 21 height 21
type input "*"
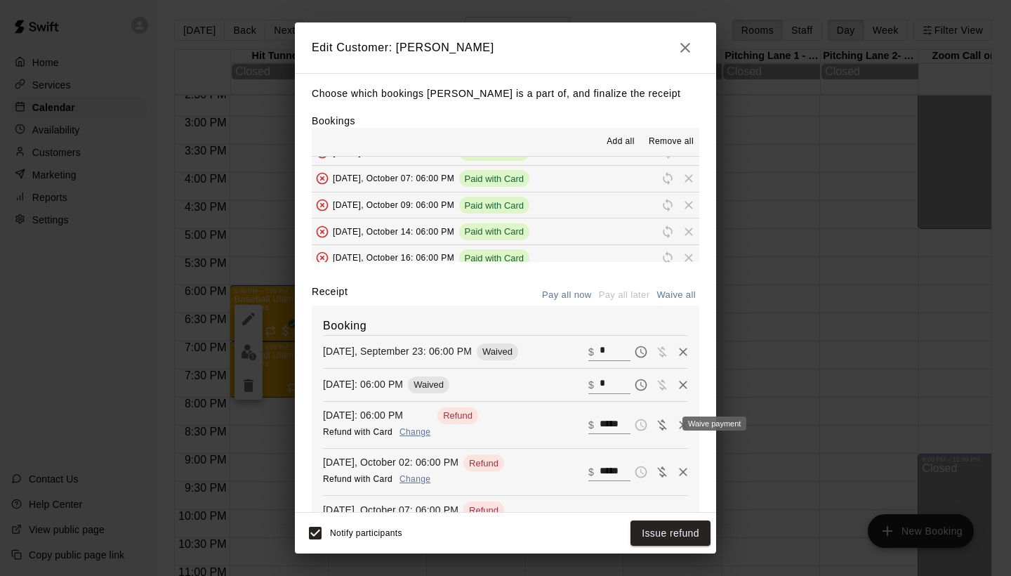
click at [661, 414] on button "Waive payment" at bounding box center [662, 424] width 21 height 21
type input "*"
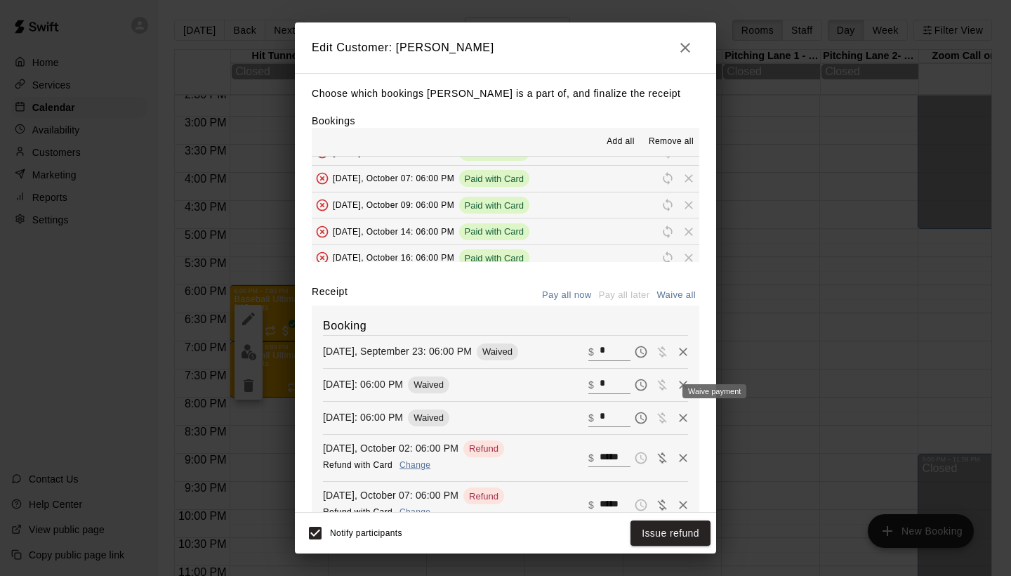
scroll to position [135, 0]
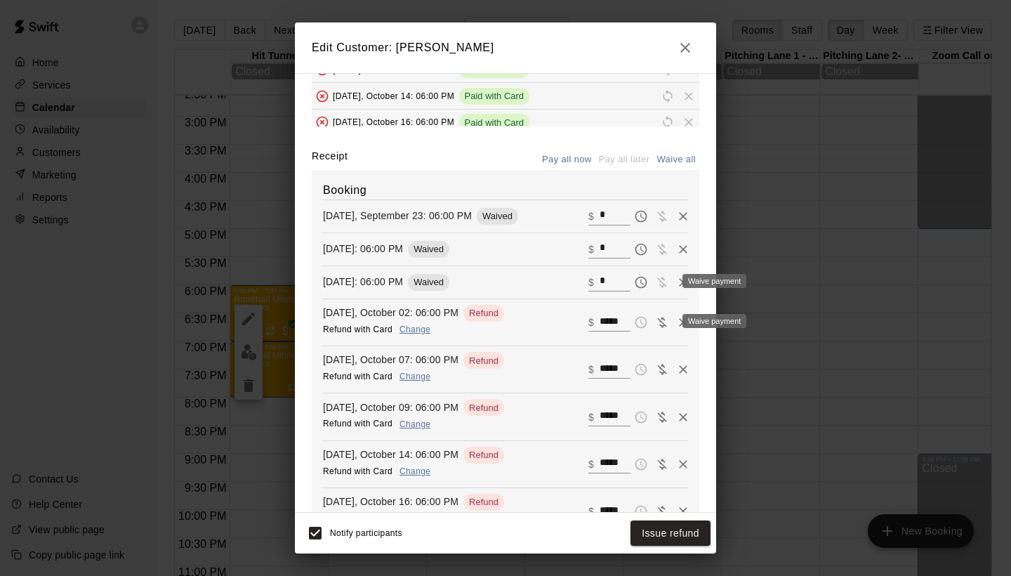
click at [656, 322] on icon "Waive payment" at bounding box center [662, 322] width 14 height 14
type input "*"
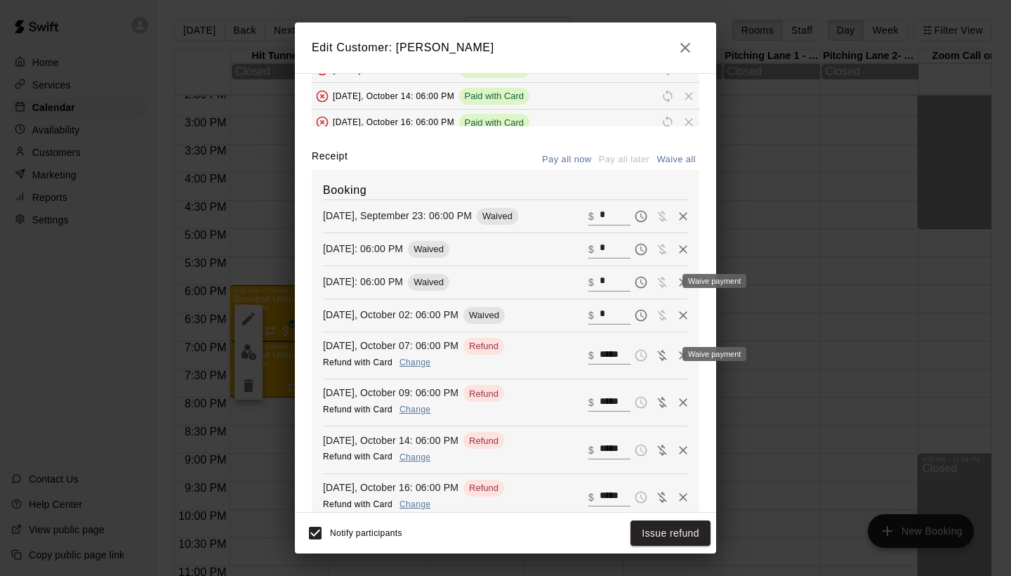
click at [658, 352] on icon "Waive payment" at bounding box center [662, 355] width 14 height 14
type input "*"
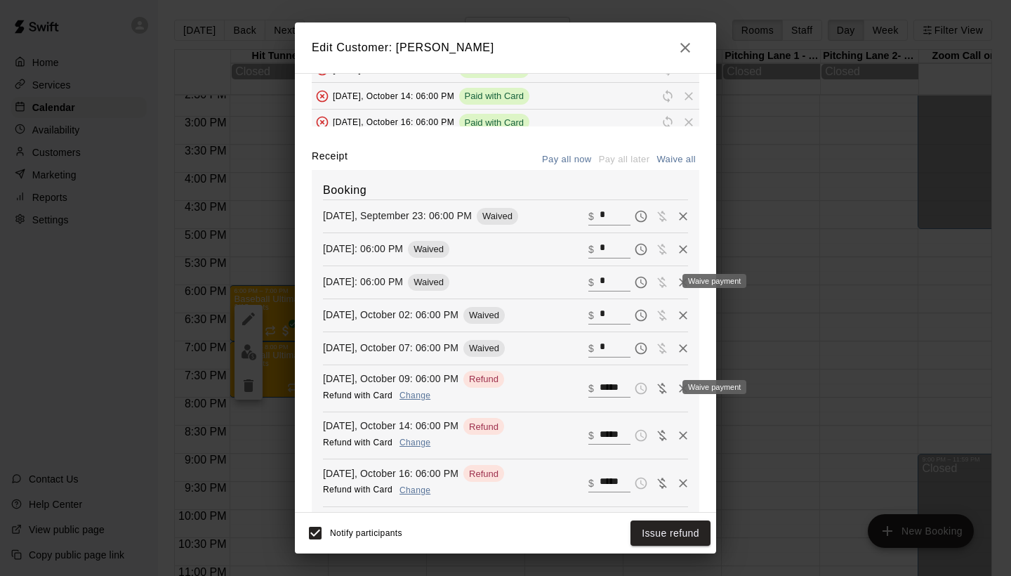
click at [663, 395] on button "Waive payment" at bounding box center [662, 388] width 21 height 21
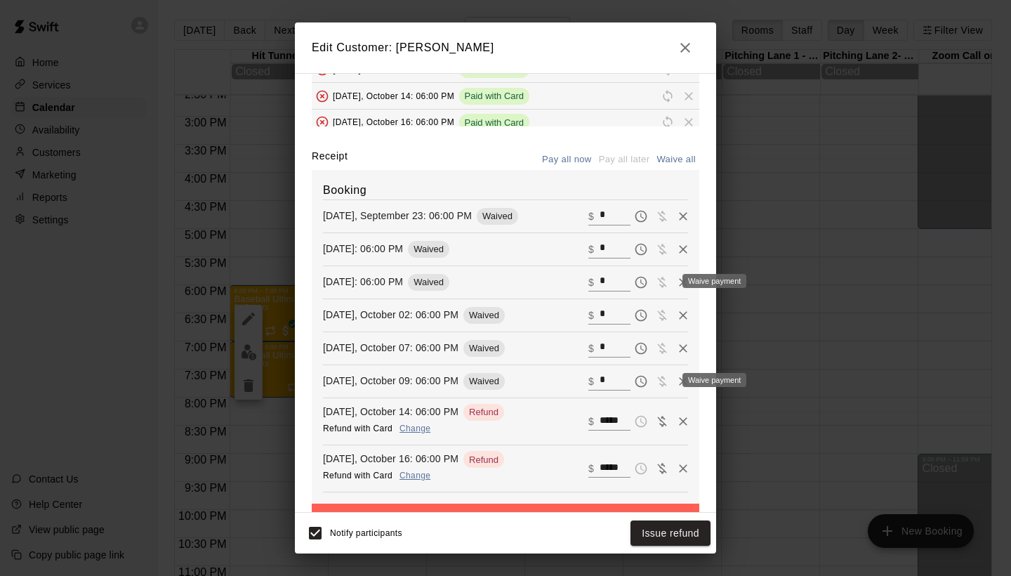
type input "*"
click at [664, 416] on icon "Waive payment" at bounding box center [661, 421] width 9 height 11
type input "*"
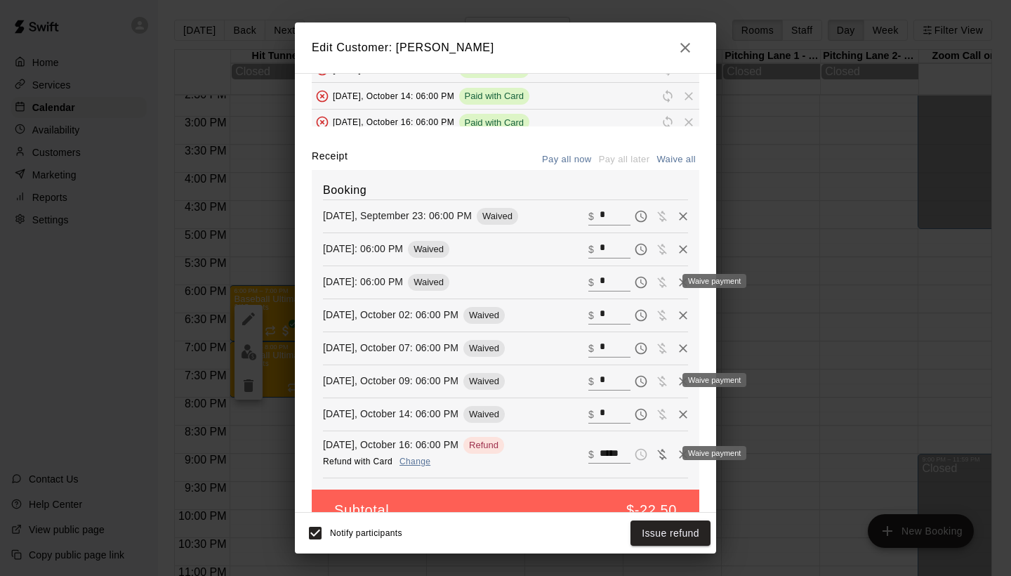
click at [664, 444] on button "Waive payment" at bounding box center [662, 454] width 21 height 21
type input "*"
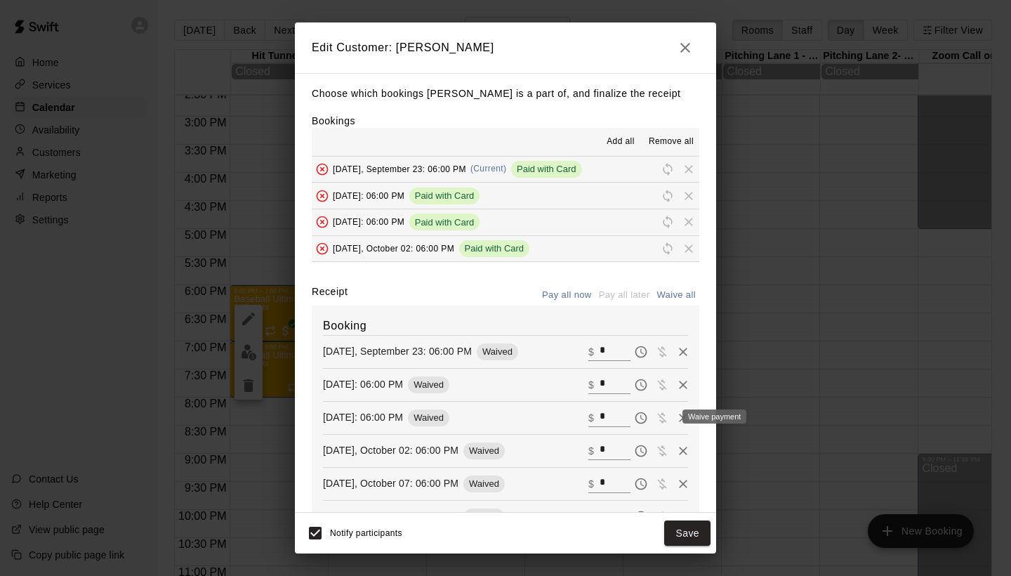
scroll to position [0, 0]
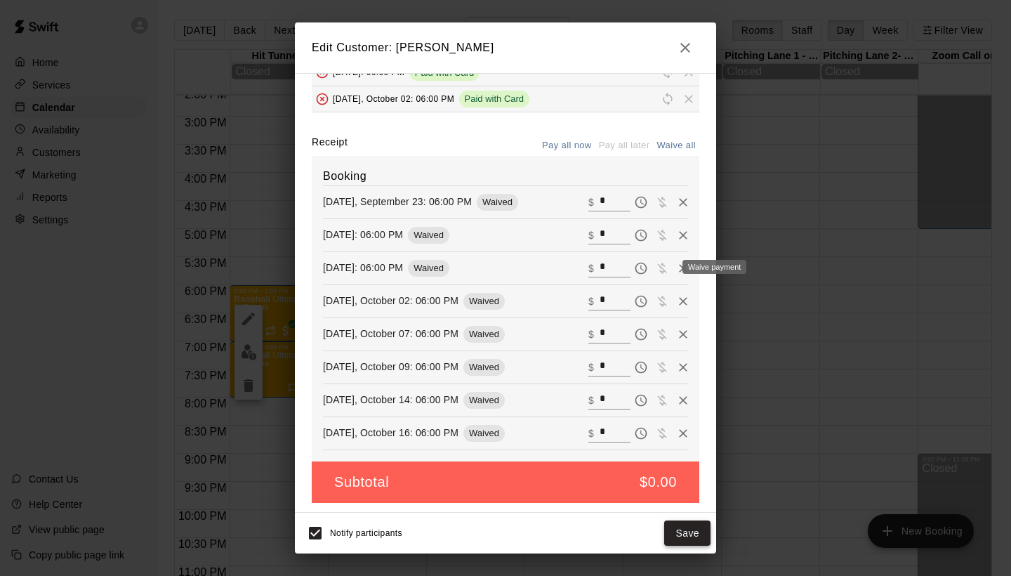
click at [702, 533] on button "Save" at bounding box center [687, 533] width 46 height 26
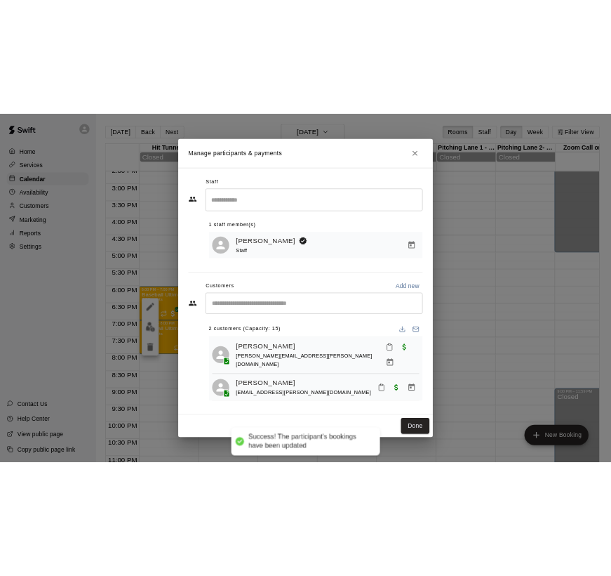
scroll to position [101, 0]
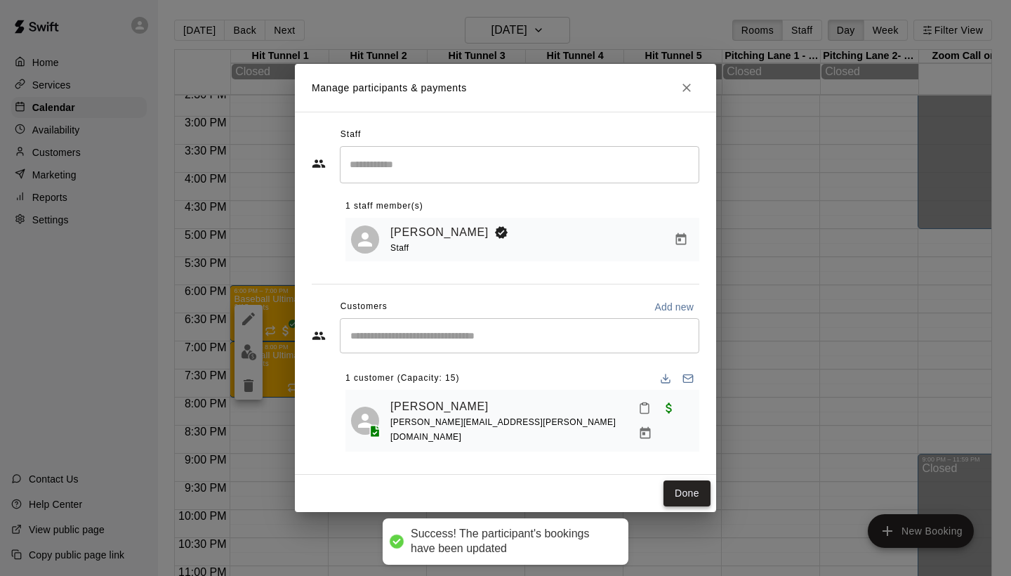
click at [688, 480] on button "Done" at bounding box center [686, 493] width 47 height 26
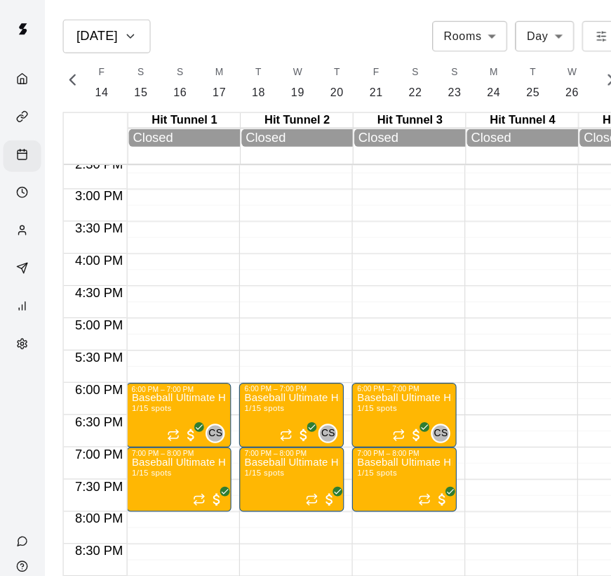
scroll to position [0, 6104]
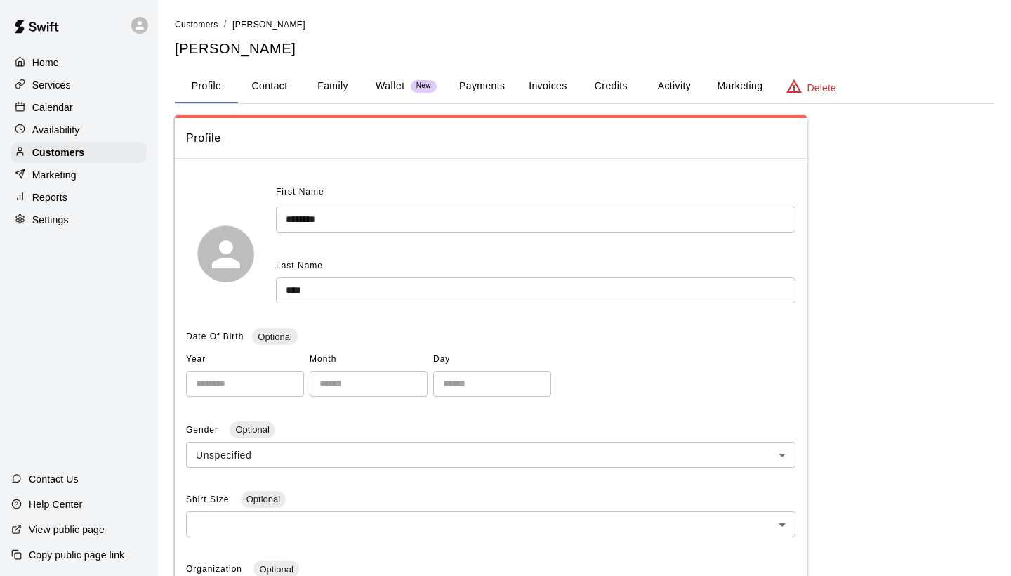
click at [661, 94] on button "Activity" at bounding box center [673, 87] width 63 height 34
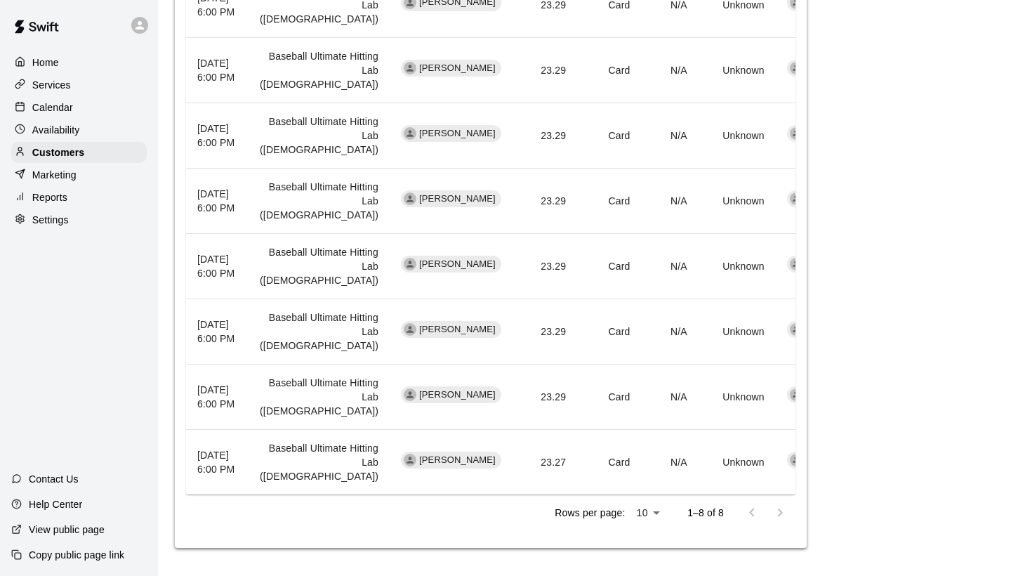
click at [402, 430] on td "[PERSON_NAME]" at bounding box center [453, 462] width 127 height 65
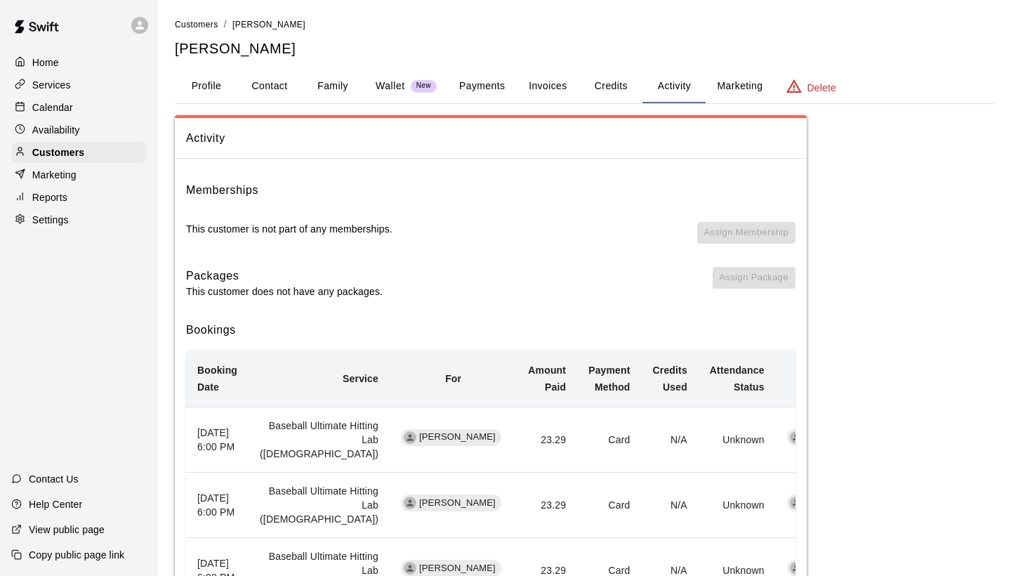
click at [199, 89] on button "Profile" at bounding box center [206, 87] width 63 height 34
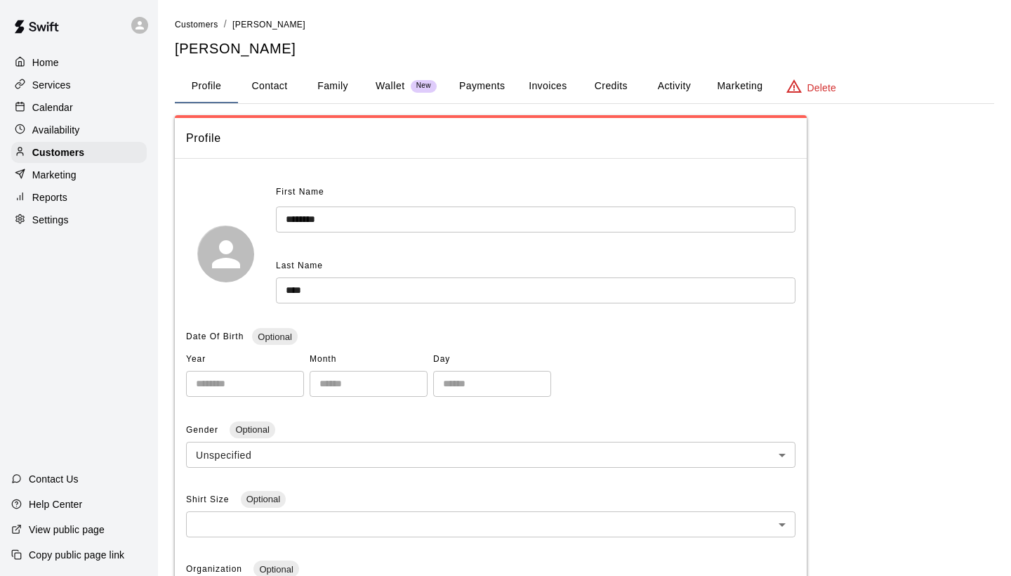
click at [258, 90] on button "Contact" at bounding box center [269, 87] width 63 height 34
select select "**"
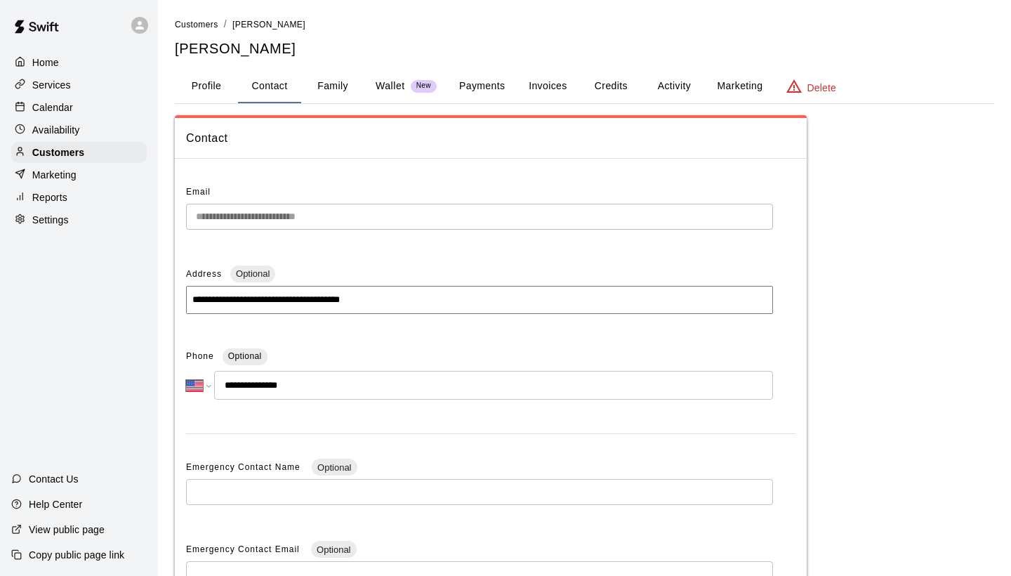
click at [315, 91] on button "Family" at bounding box center [332, 87] width 63 height 34
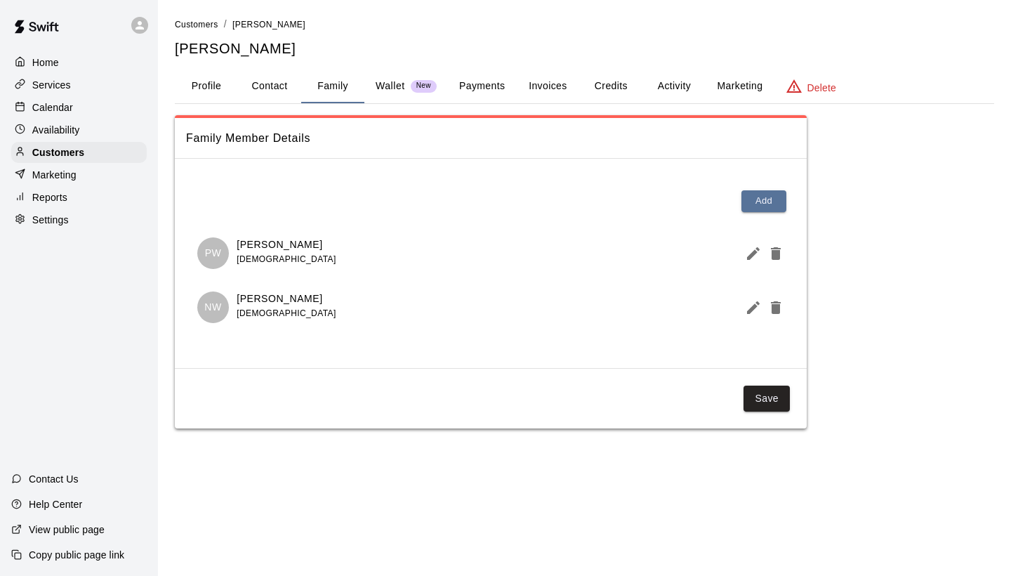
click at [391, 89] on p "Wallet" at bounding box center [390, 86] width 29 height 15
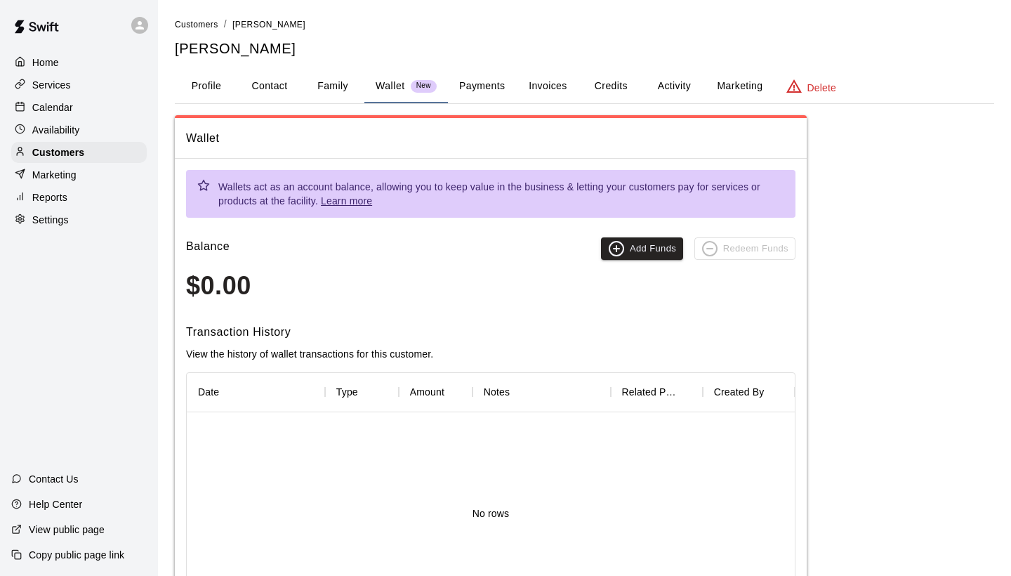
click at [489, 89] on button "Payments" at bounding box center [482, 87] width 68 height 34
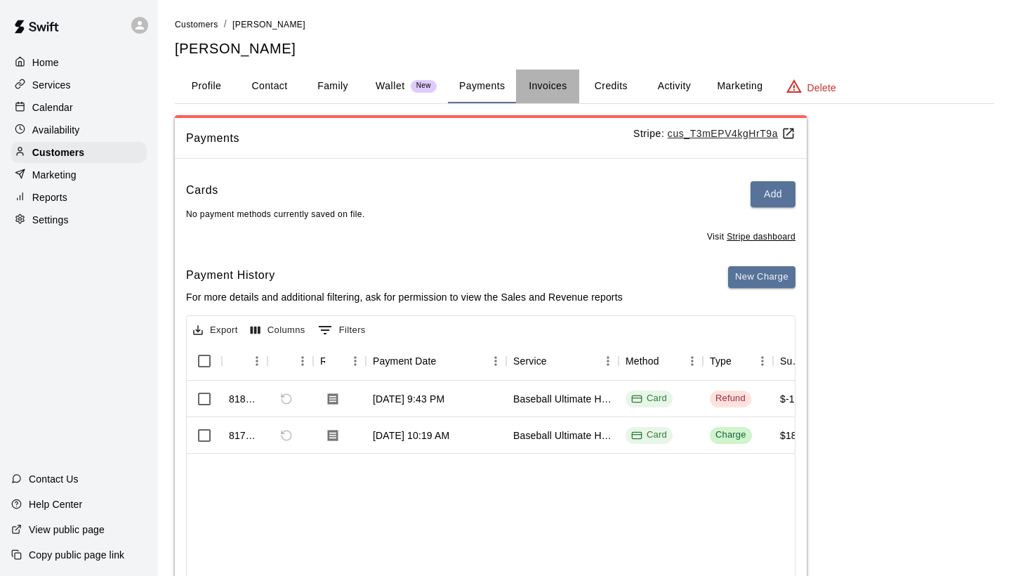
click at [552, 90] on button "Invoices" at bounding box center [547, 87] width 63 height 34
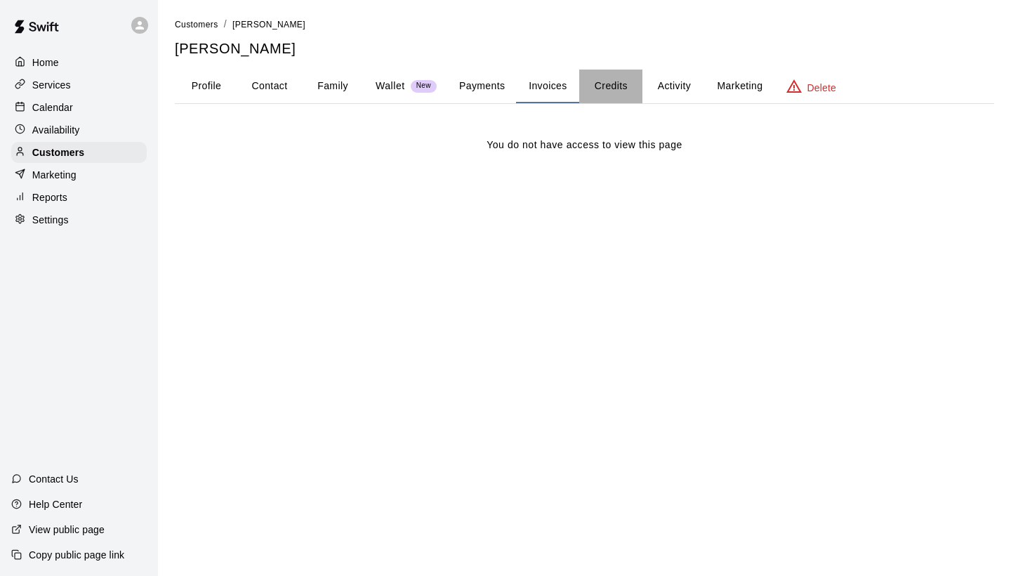
click at [597, 89] on button "Credits" at bounding box center [610, 87] width 63 height 34
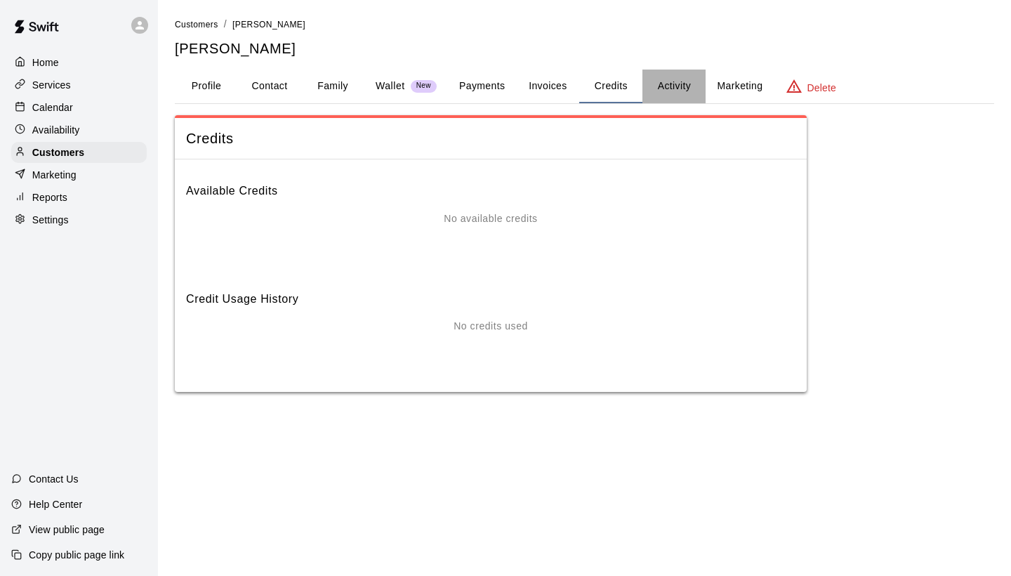
click at [675, 85] on button "Activity" at bounding box center [673, 87] width 63 height 34
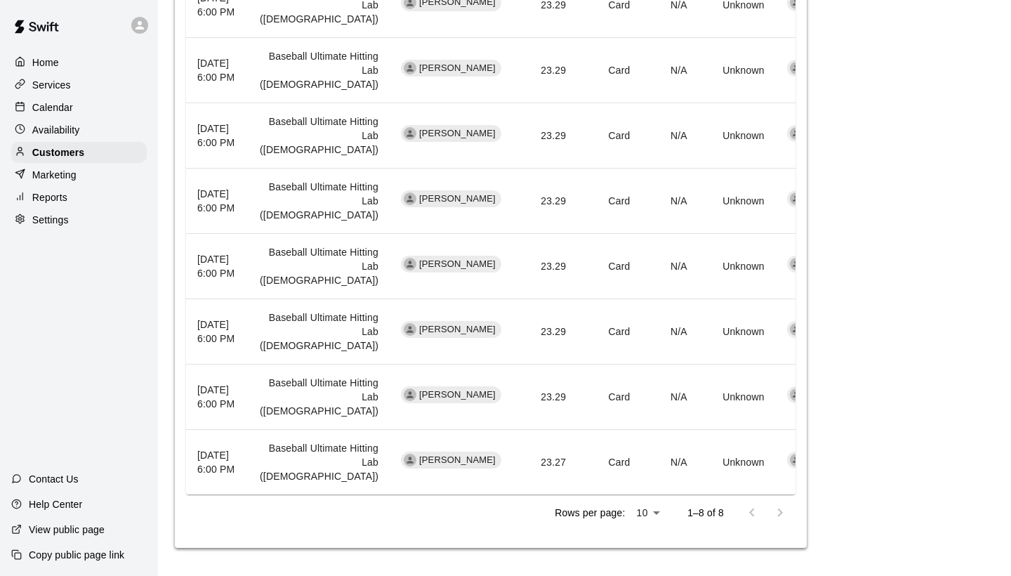
scroll to position [769, 0]
click at [58, 512] on div "Help Center" at bounding box center [46, 503] width 93 height 25
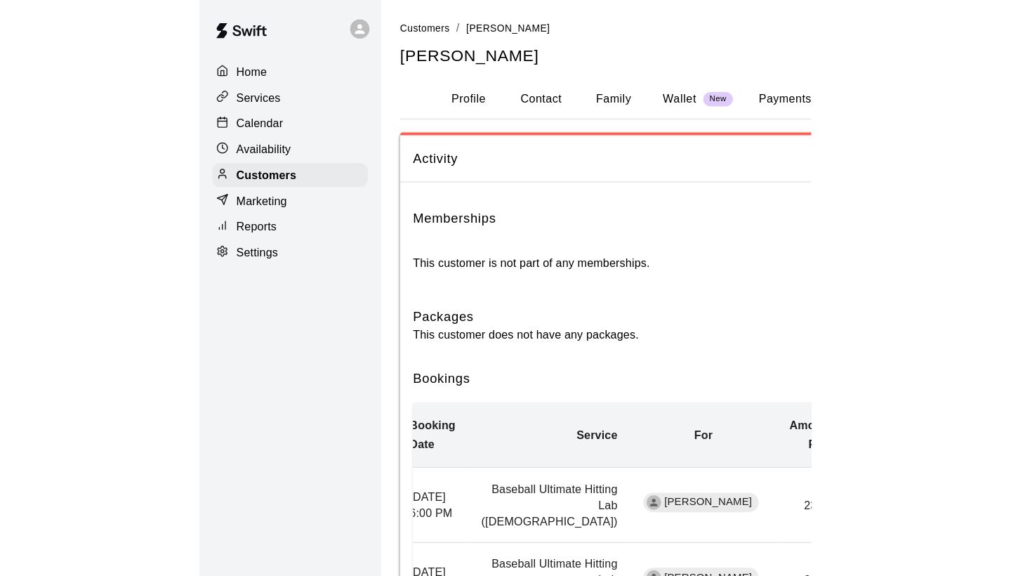
scroll to position [0, 0]
